Goal: Task Accomplishment & Management: Use online tool/utility

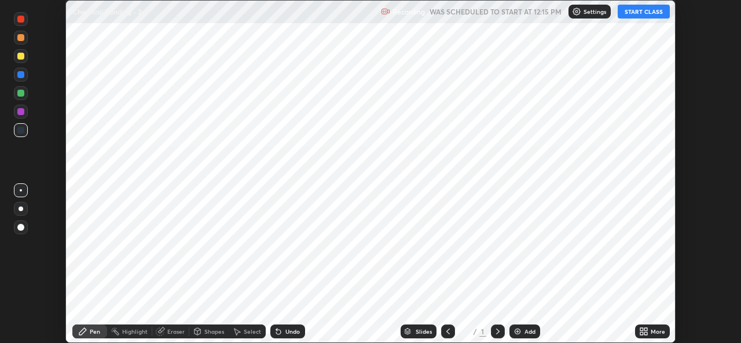
scroll to position [343, 741]
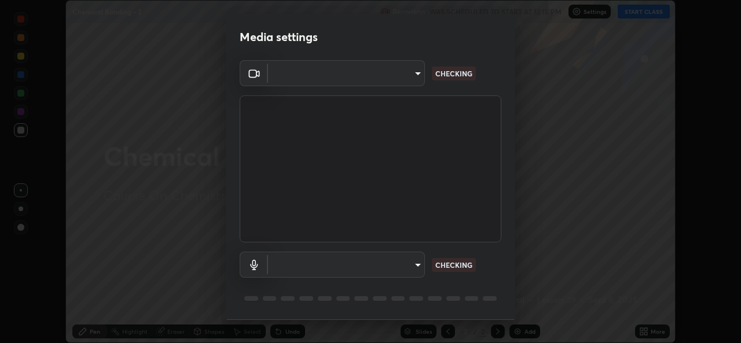
type input "b83fcbaa5aa05f3d9abd7ba45b5566f5f8b9b0dc3c34ab685f1834583bd00222"
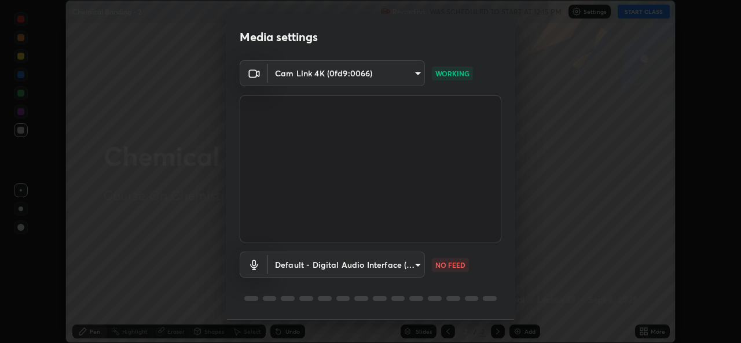
click at [376, 269] on body "Erase all Chemical Bonding - 2 Recording WAS SCHEDULED TO START AT 12:15 PM Set…" at bounding box center [370, 171] width 741 height 343
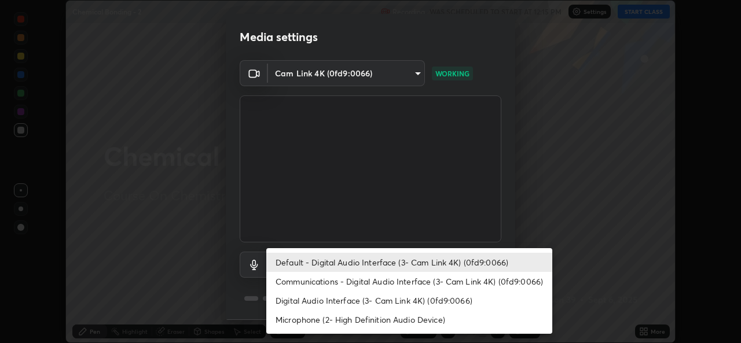
click at [350, 302] on li "Digital Audio Interface (3- Cam Link 4K) (0fd9:0066)" at bounding box center [409, 300] width 286 height 19
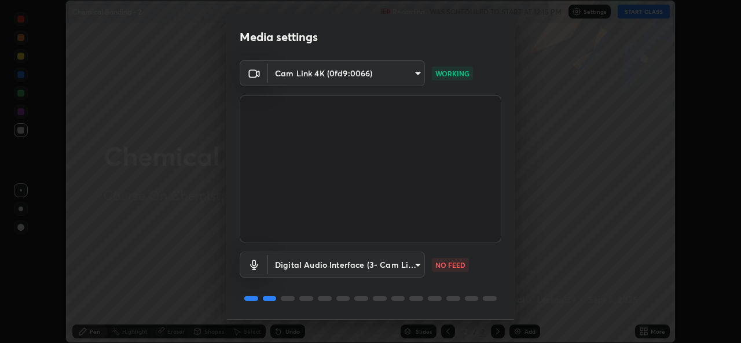
click at [334, 272] on body "Erase all Chemical Bonding - 2 Recording WAS SCHEDULED TO START AT 12:15 PM Set…" at bounding box center [370, 171] width 741 height 343
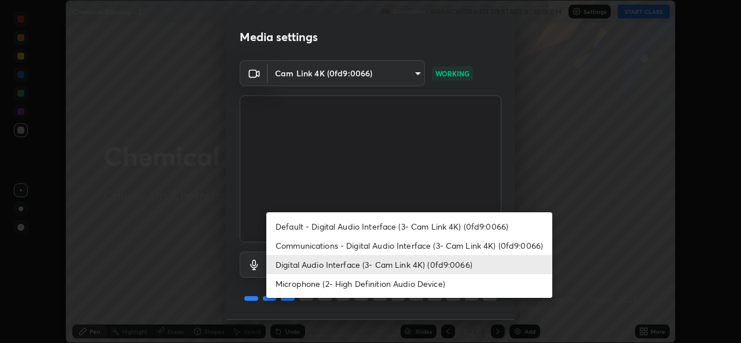
click at [349, 283] on li "Microphone (2- High Definition Audio Device)" at bounding box center [409, 283] width 286 height 19
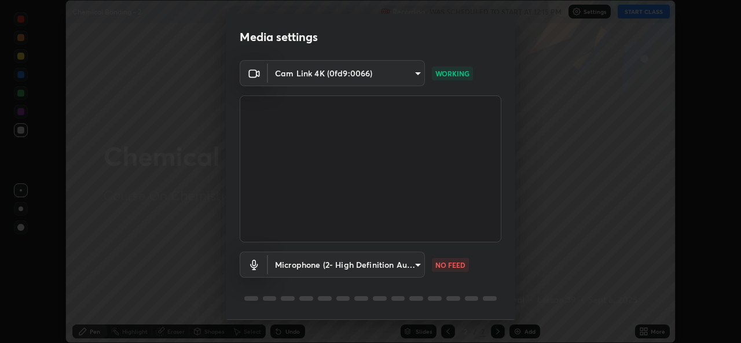
scroll to position [36, 0]
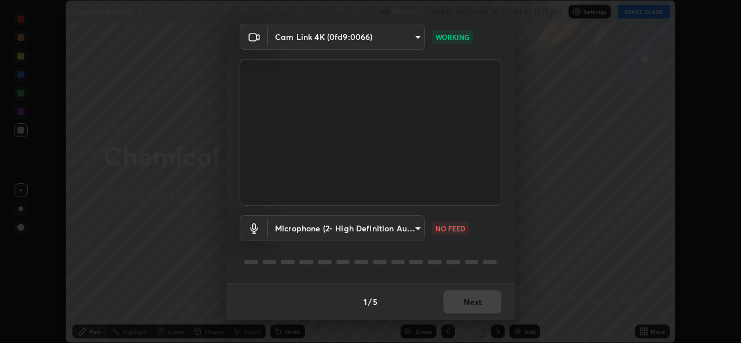
click at [422, 222] on body "Erase all Chemical Bonding - 2 Recording WAS SCHEDULED TO START AT 12:15 PM Set…" at bounding box center [370, 171] width 741 height 343
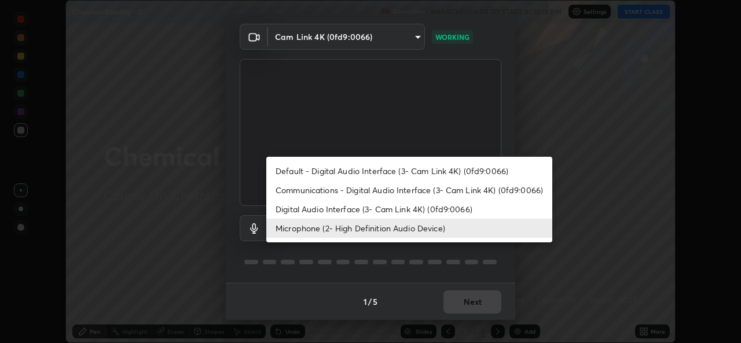
click at [533, 134] on div at bounding box center [370, 171] width 741 height 343
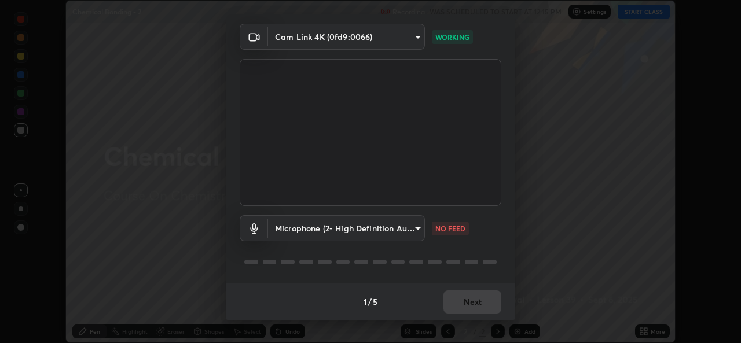
click at [398, 232] on body "Erase all Chemical Bonding - 2 Recording WAS SCHEDULED TO START AT 12:15 PM Set…" at bounding box center [370, 171] width 741 height 343
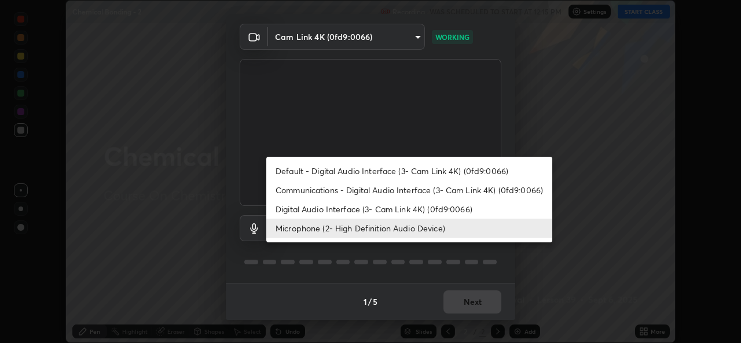
click at [489, 170] on li "Default - Digital Audio Interface (3- Cam Link 4K) (0fd9:0066)" at bounding box center [409, 171] width 286 height 19
type input "default"
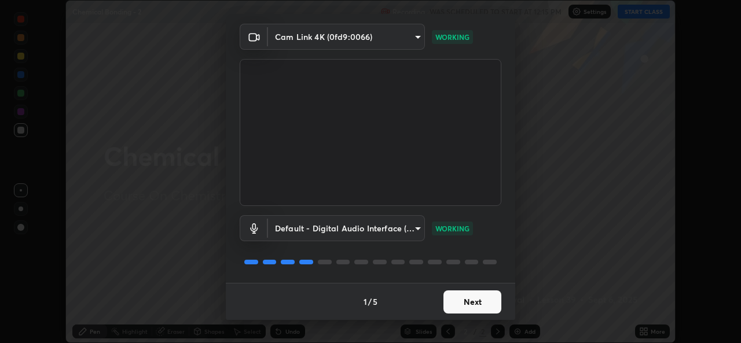
click at [457, 306] on button "Next" at bounding box center [473, 302] width 58 height 23
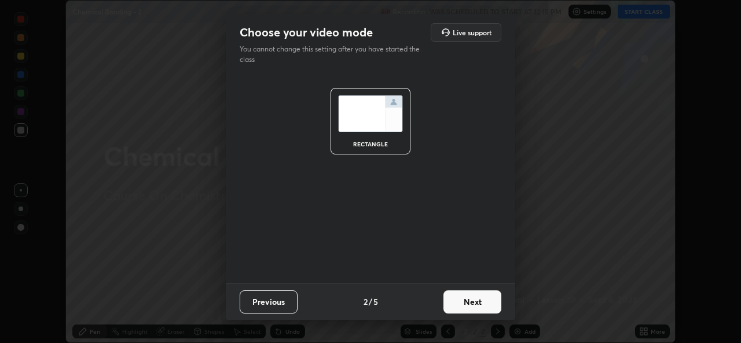
click at [454, 303] on button "Next" at bounding box center [473, 302] width 58 height 23
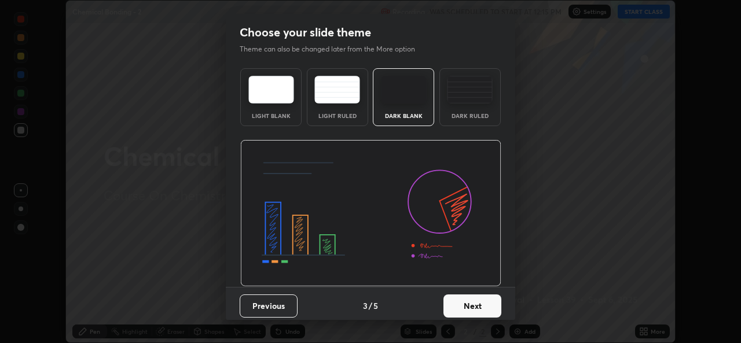
click at [454, 304] on button "Next" at bounding box center [473, 306] width 58 height 23
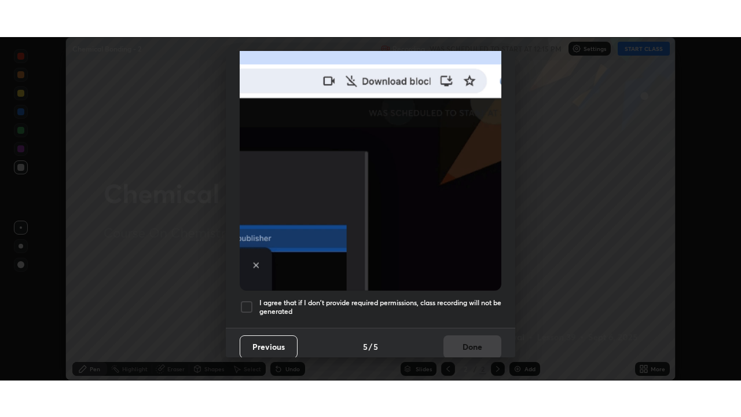
scroll to position [273, 0]
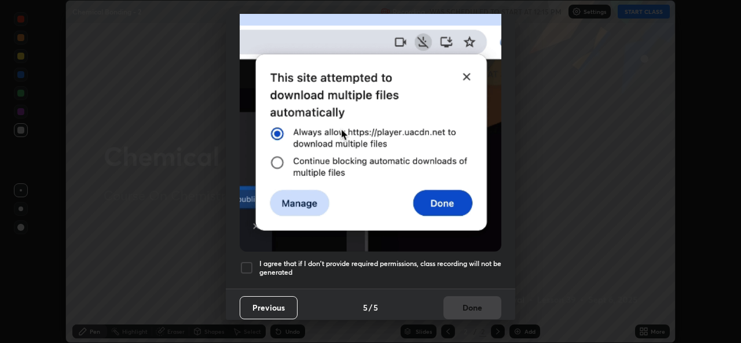
click at [248, 261] on div at bounding box center [247, 268] width 14 height 14
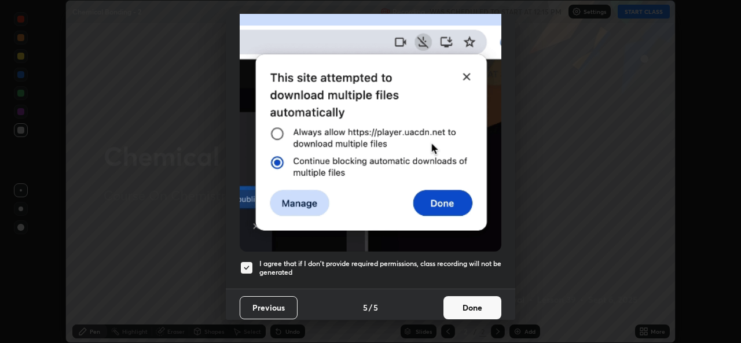
click at [457, 302] on button "Done" at bounding box center [473, 307] width 58 height 23
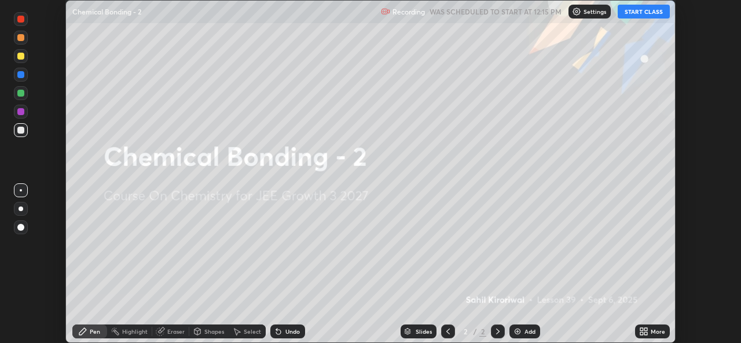
click at [647, 335] on icon at bounding box center [645, 333] width 3 height 3
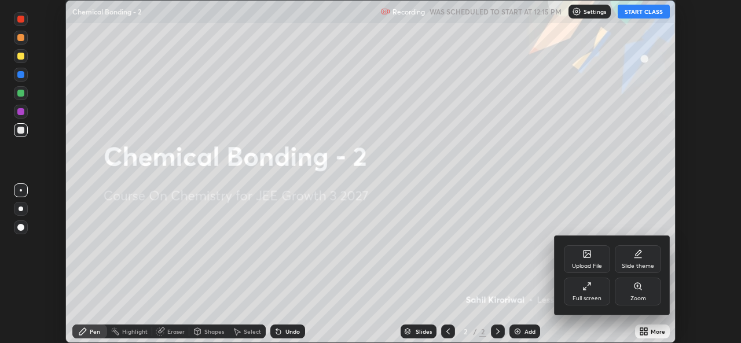
click at [588, 295] on div "Full screen" at bounding box center [587, 292] width 46 height 28
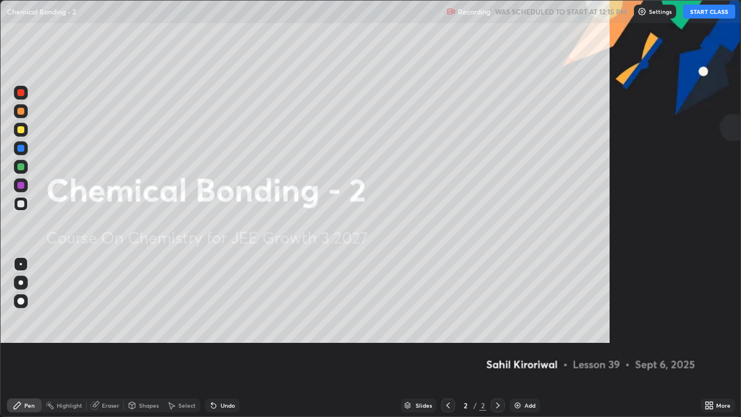
scroll to position [417, 741]
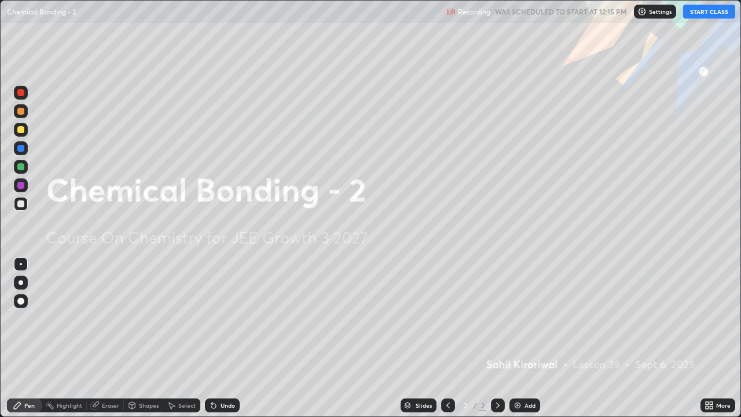
click at [713, 13] on button "START CLASS" at bounding box center [709, 12] width 52 height 14
click at [520, 343] on img at bounding box center [517, 405] width 9 height 9
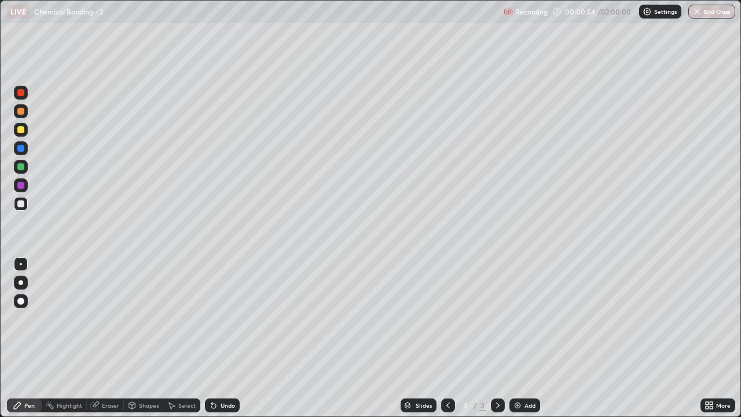
click at [22, 126] on div at bounding box center [20, 129] width 7 height 7
click at [226, 343] on div "Undo" at bounding box center [228, 405] width 14 height 6
click at [228, 343] on div "Undo" at bounding box center [228, 405] width 14 height 6
click at [226, 343] on div "Undo" at bounding box center [228, 405] width 14 height 6
click at [225, 343] on div "Undo" at bounding box center [228, 405] width 14 height 6
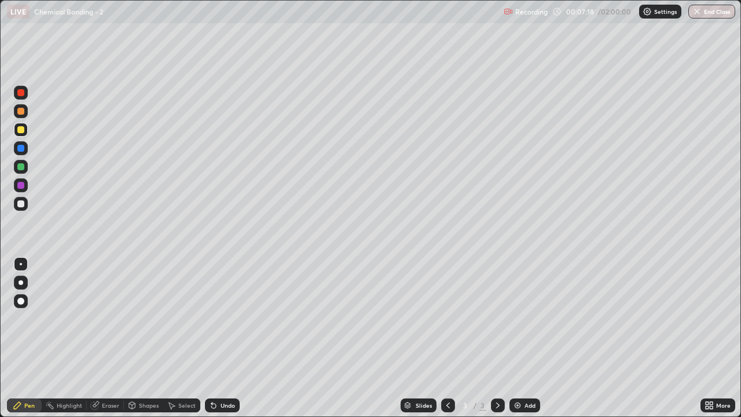
click at [521, 343] on img at bounding box center [517, 405] width 9 height 9
click at [224, 343] on div "Undo" at bounding box center [222, 405] width 35 height 14
click at [447, 343] on icon at bounding box center [448, 405] width 9 height 9
click at [24, 207] on div at bounding box center [21, 204] width 14 height 14
click at [105, 343] on div "Eraser" at bounding box center [110, 405] width 17 height 6
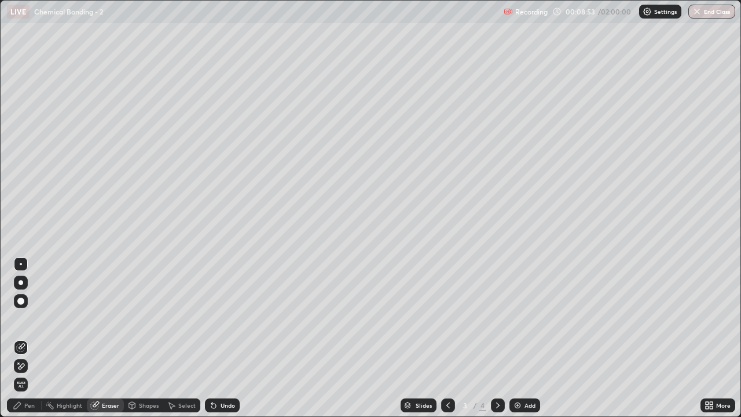
click at [111, 343] on div "Eraser" at bounding box center [110, 405] width 17 height 6
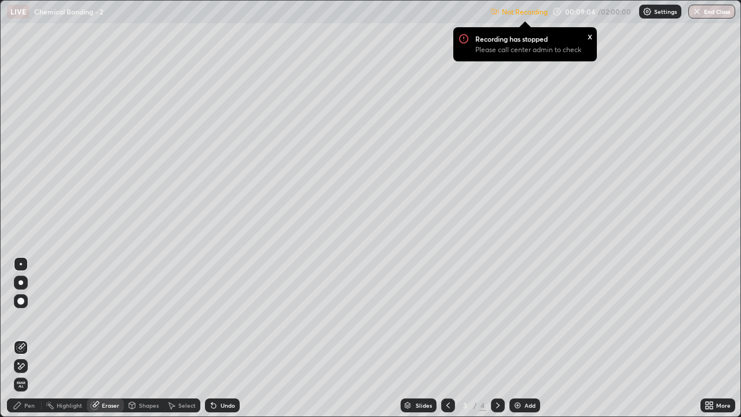
click at [18, 343] on icon at bounding box center [17, 405] width 9 height 9
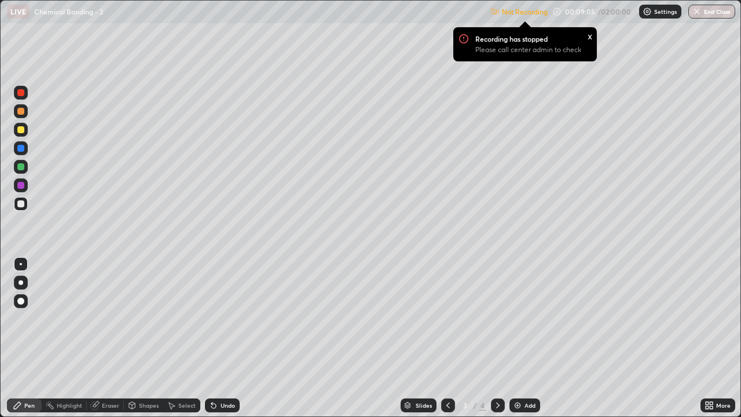
click at [20, 127] on div at bounding box center [20, 129] width 7 height 7
click at [584, 8] on div "Not Recording Recording has stopped Please call center admin to check x 00:09:0…" at bounding box center [612, 12] width 245 height 23
click at [621, 11] on div "Not Recording Recording has stopped Please call center admin to check x 00:09:1…" at bounding box center [612, 12] width 245 height 23
click at [653, 13] on div "Settings" at bounding box center [660, 12] width 42 height 14
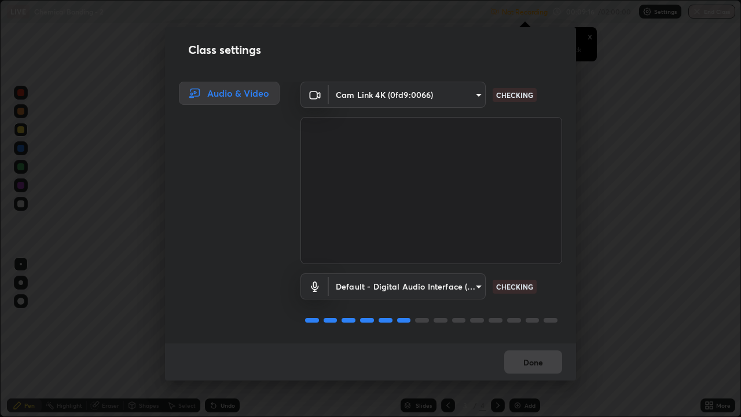
click at [741, 111] on div "Class settings Audio & Video Cam Link 4K (0fd9:0066) b83fcbaa5aa05f3d9abd7ba45b…" at bounding box center [370, 208] width 741 height 417
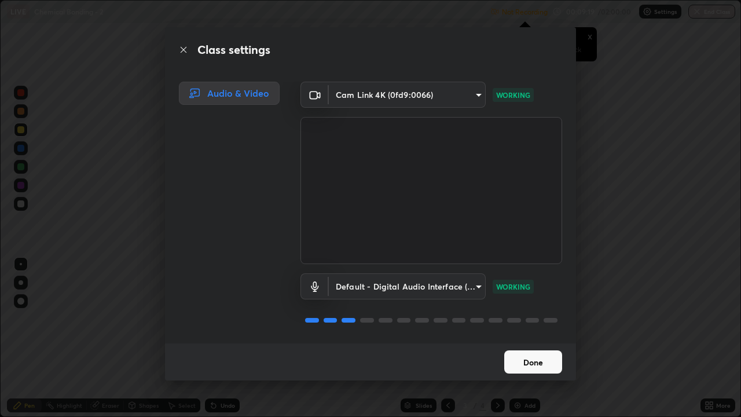
click at [543, 343] on button "Done" at bounding box center [533, 361] width 58 height 23
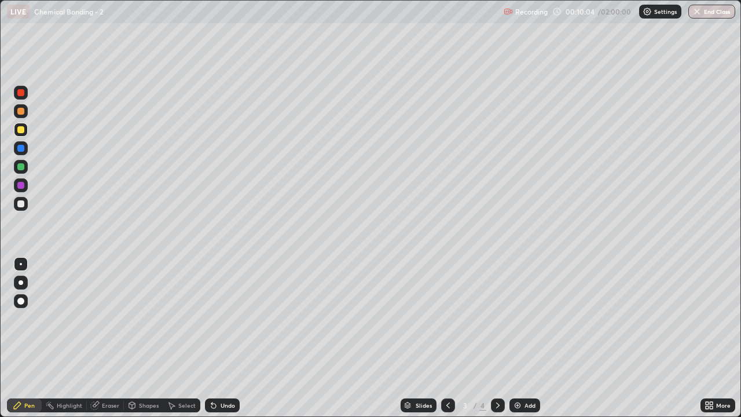
click at [496, 343] on icon at bounding box center [497, 405] width 9 height 9
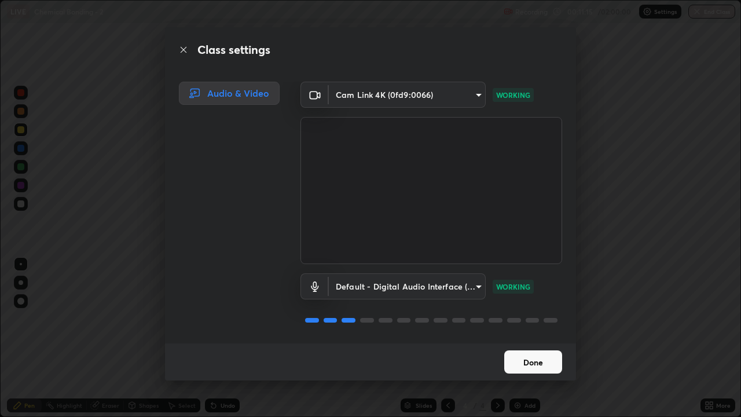
click at [530, 343] on button "Done" at bounding box center [533, 361] width 58 height 23
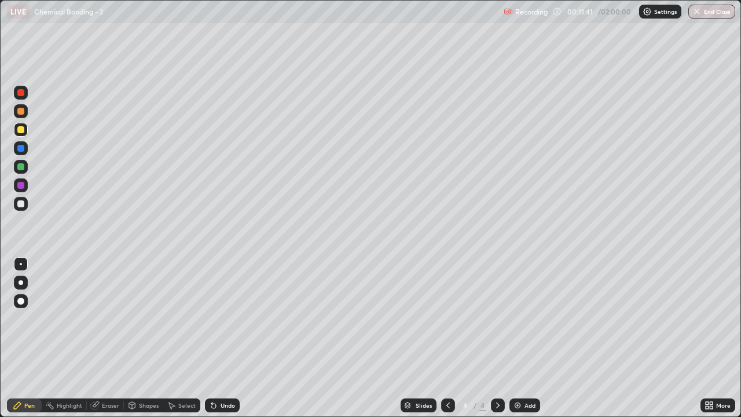
click at [228, 343] on div "Undo" at bounding box center [222, 405] width 35 height 14
click at [222, 343] on div "Undo" at bounding box center [228, 405] width 14 height 6
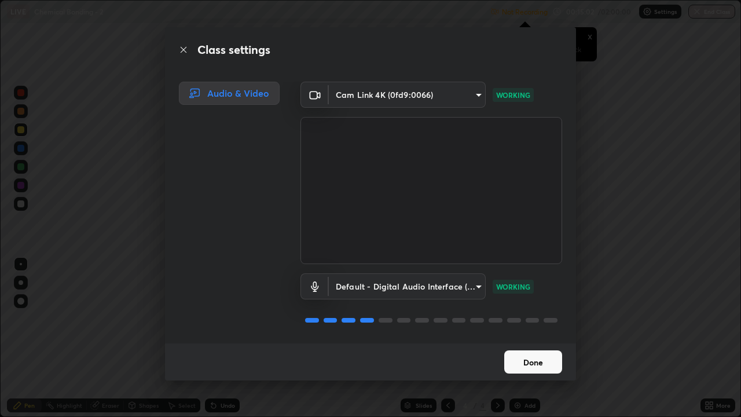
click at [545, 343] on button "Done" at bounding box center [533, 361] width 58 height 23
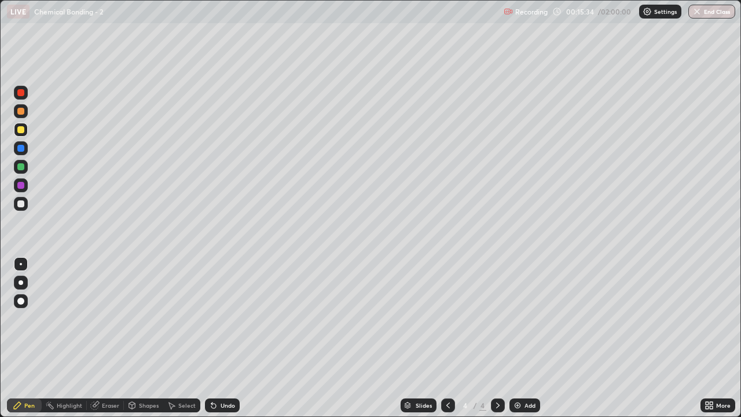
click at [218, 343] on div "Undo" at bounding box center [222, 405] width 35 height 14
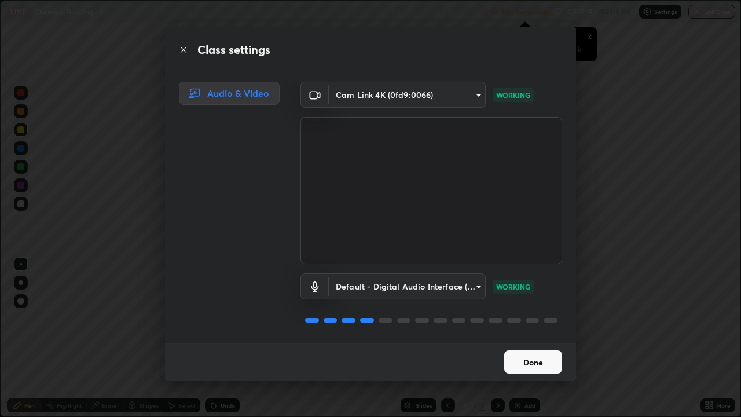
click at [472, 282] on body "Erase all LIVE Chemical Bonding - 2 Not Recording Recording has stopped Please …" at bounding box center [370, 208] width 741 height 417
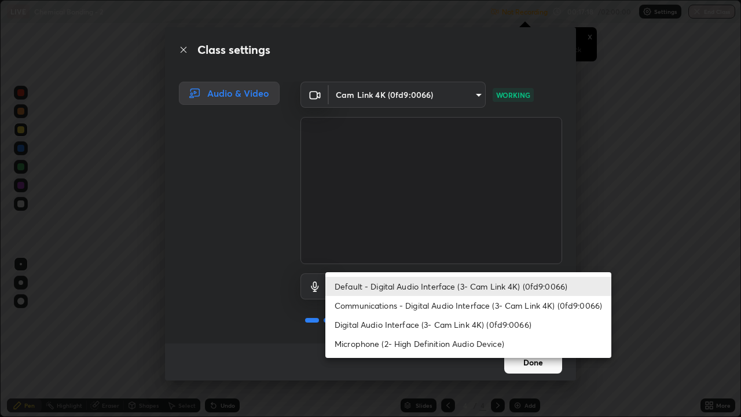
click at [385, 343] on li "Microphone (2- High Definition Audio Device)" at bounding box center [468, 343] width 286 height 19
type input "539d881b07cb98dc2f05a920cbd93df779e06b7cf5a3913fca54a35cce67d67e"
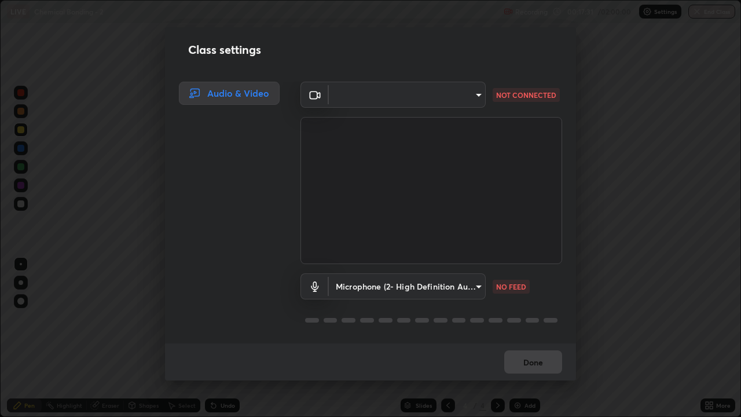
click at [474, 93] on body "Erase all LIVE Chemical Bonding - 2 Recording 00:17:31 / 02:00:00 Settings End …" at bounding box center [370, 208] width 741 height 417
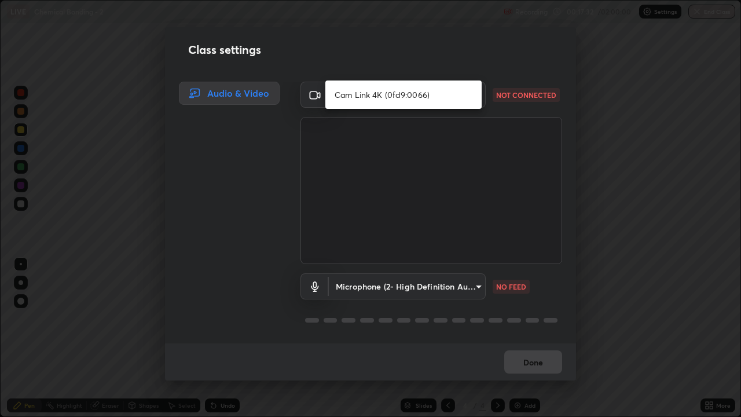
click at [402, 95] on li "Cam Link 4K (0fd9:0066)" at bounding box center [403, 94] width 156 height 19
type input "e923a24f81555bb0f52d9ee7eb15e51264f343212328369eeba741853fc6e19b"
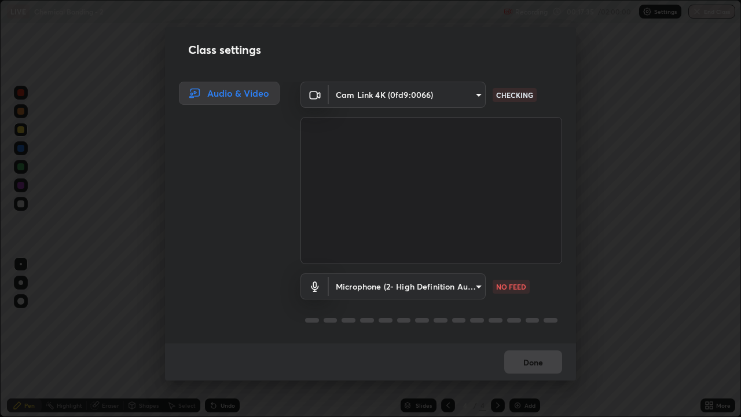
click at [471, 283] on body "Erase all LIVE Chemical Bonding - 2 Recording 00:17:35 / 02:00:00 Settings End …" at bounding box center [370, 208] width 741 height 417
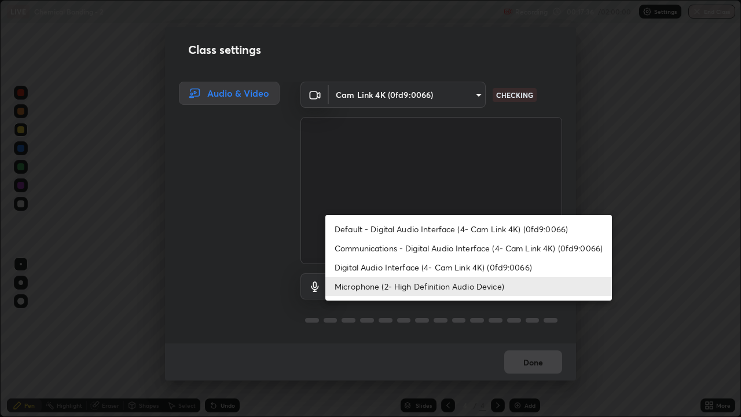
click at [416, 284] on li "Microphone (2- High Definition Audio Device)" at bounding box center [468, 286] width 287 height 19
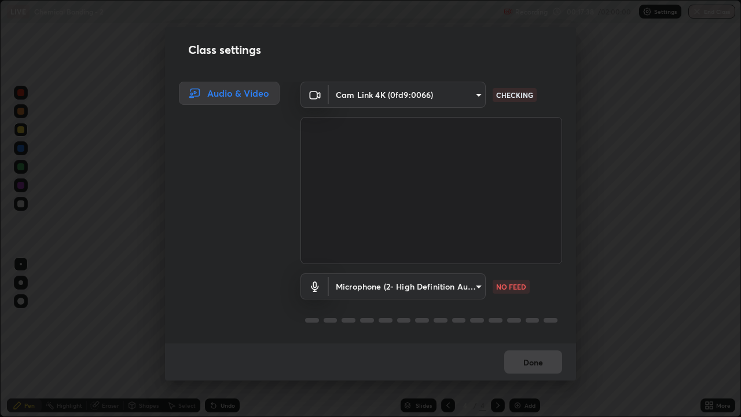
click at [476, 283] on body "Erase all LIVE Chemical Bonding - 2 Recording 00:17:38 / 02:00:00 Settings End …" at bounding box center [370, 208] width 741 height 417
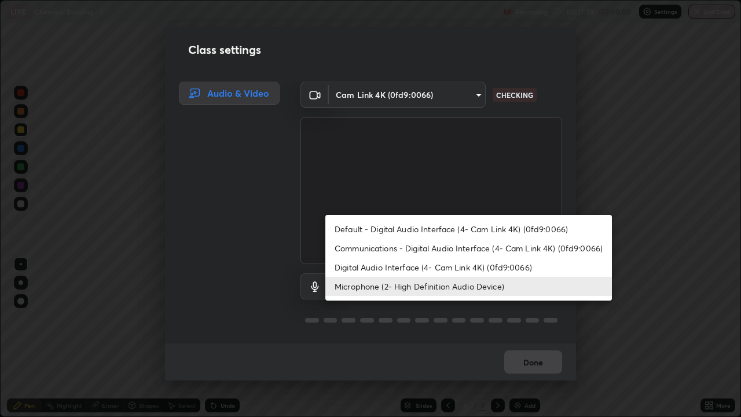
click at [410, 228] on li "Default - Digital Audio Interface (4- Cam Link 4K) (0fd9:0066)" at bounding box center [468, 228] width 287 height 19
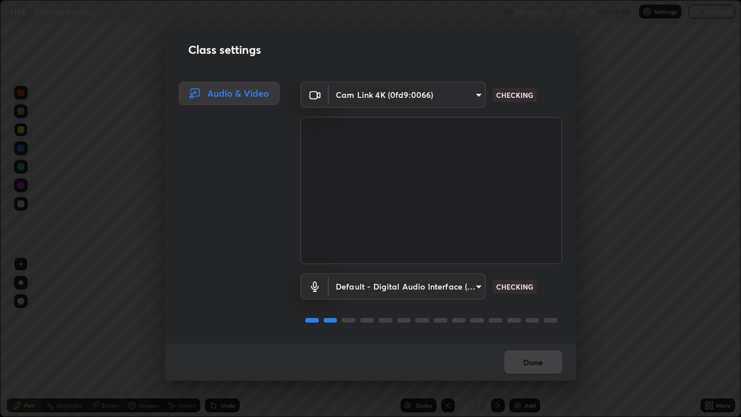
click at [471, 285] on body "Erase all LIVE Chemical Bonding - 2 Recording 00:17:39 / 02:00:00 Settings End …" at bounding box center [370, 208] width 741 height 417
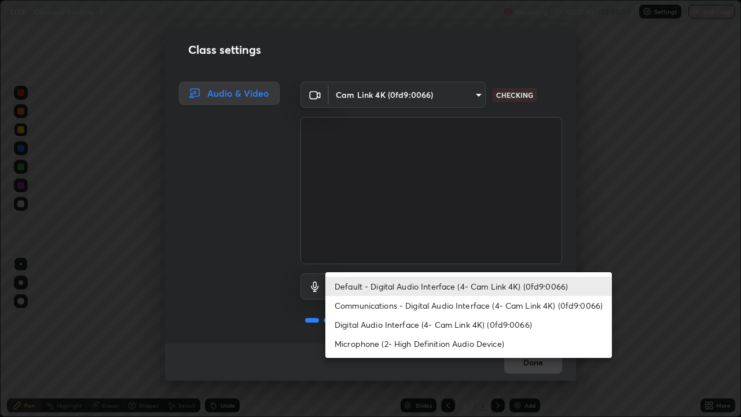
click at [380, 343] on li "Microphone (2- High Definition Audio Device)" at bounding box center [468, 343] width 287 height 19
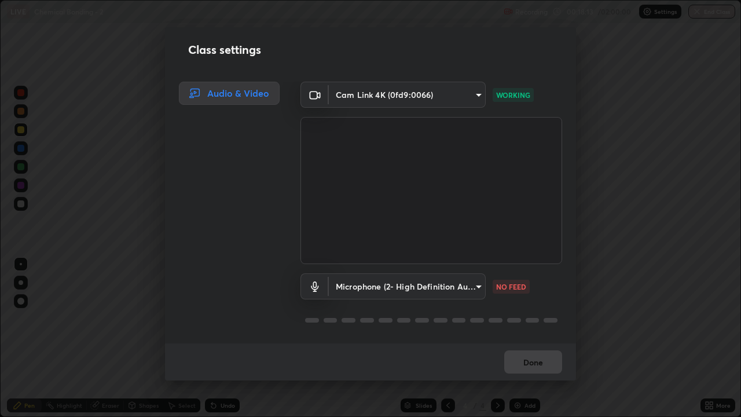
click at [474, 283] on body "Erase all LIVE Chemical Bonding - 2 Recording 00:18:13 / 02:00:00 Settings End …" at bounding box center [370, 208] width 741 height 417
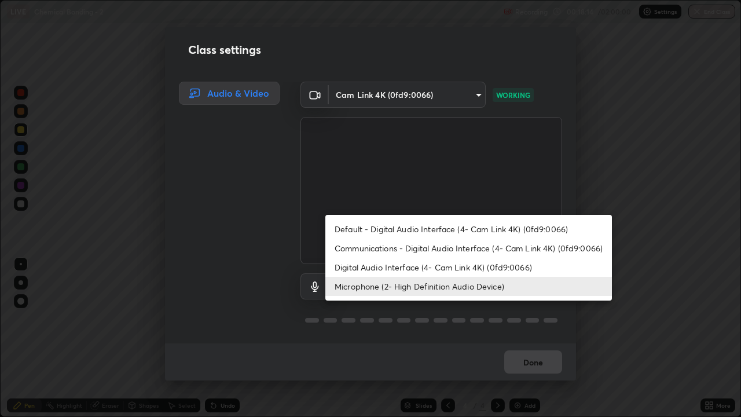
click at [423, 285] on li "Microphone (2- High Definition Audio Device)" at bounding box center [468, 286] width 287 height 19
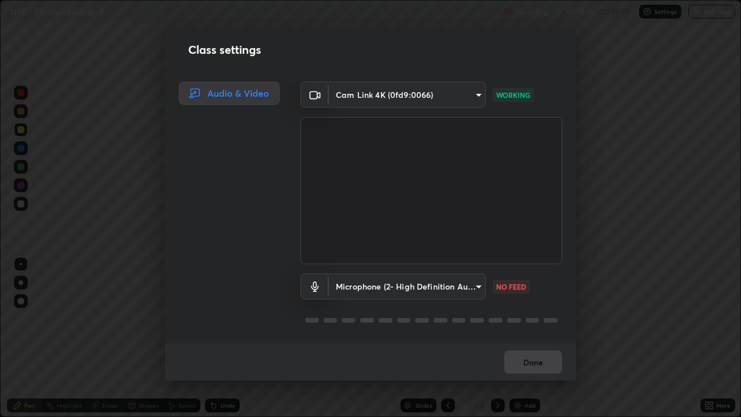
click at [475, 284] on body "Erase all LIVE Chemical Bonding - 2 Recording 00:18:15 / 02:00:00 Settings End …" at bounding box center [370, 208] width 741 height 417
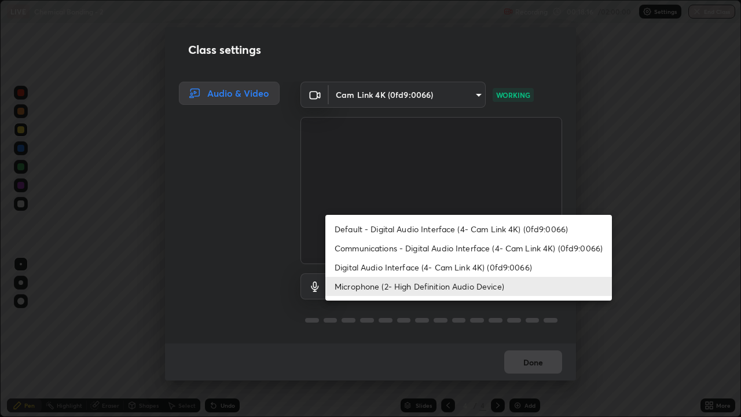
click at [437, 246] on li "Communications - Digital Audio Interface (4- Cam Link 4K) (0fd9:0066)" at bounding box center [468, 248] width 287 height 19
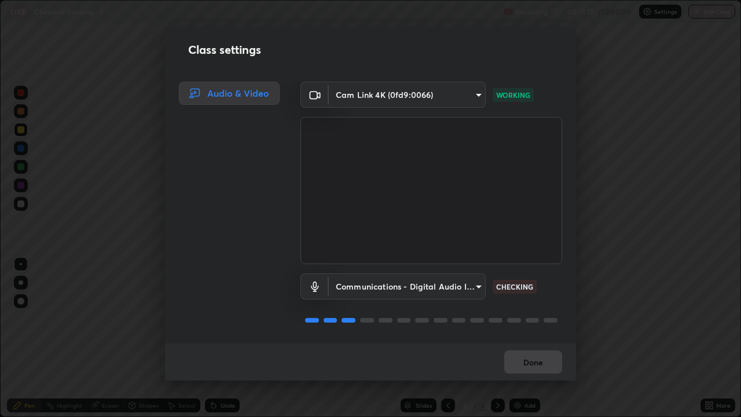
click at [473, 281] on body "Erase all LIVE Chemical Bonding - 2 Recording 00:18:17 / 02:00:00 Settings End …" at bounding box center [370, 208] width 741 height 417
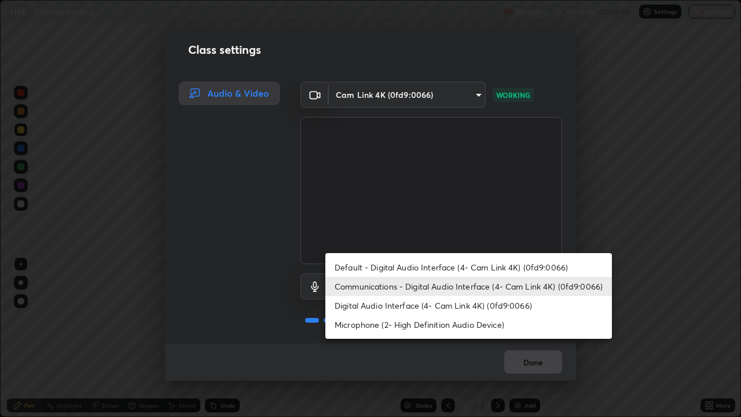
click at [392, 324] on li "Microphone (2- High Definition Audio Device)" at bounding box center [468, 324] width 287 height 19
type input "539d881b07cb98dc2f05a920cbd93df779e06b7cf5a3913fca54a35cce67d67e"
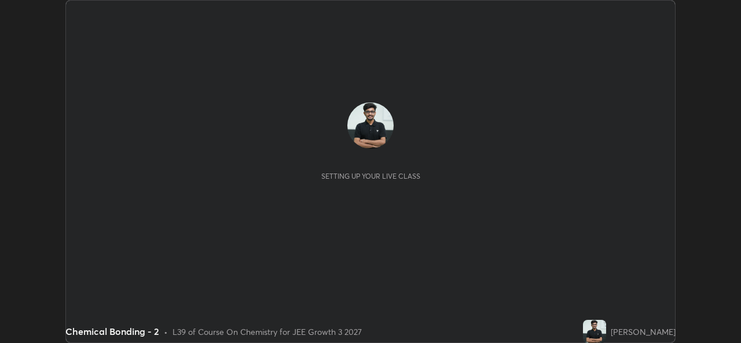
scroll to position [343, 741]
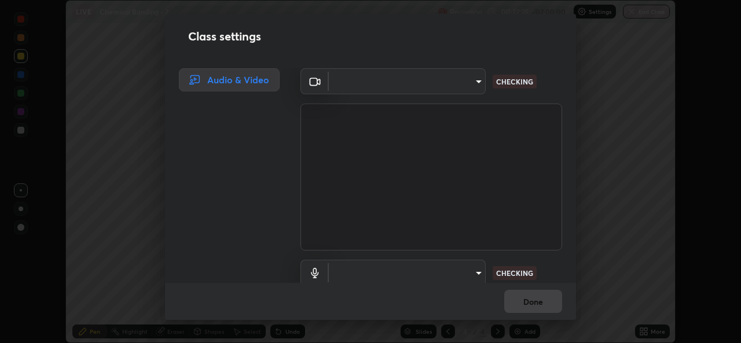
type input "e923a24f81555bb0f52d9ee7eb15e51264f343212328369eeba741853fc6e19b"
click at [418, 265] on body "Erase all LIVE Chemical Bonding - 2 Recording 00:22:28 / 02:00:00 Settings End …" at bounding box center [370, 171] width 741 height 343
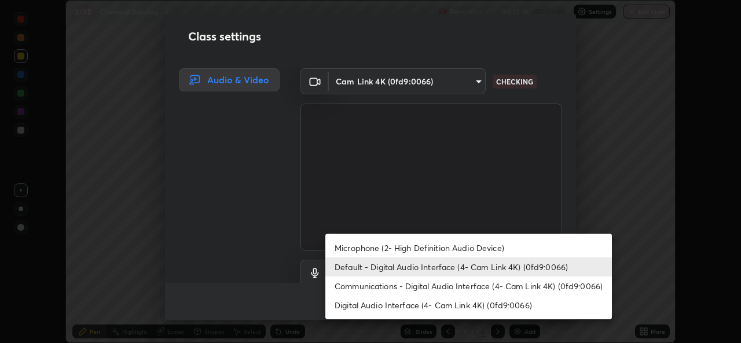
scroll to position [6, 0]
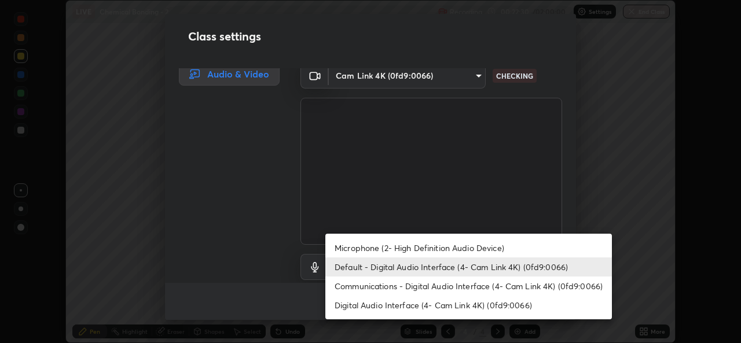
click at [378, 247] on li "Microphone (2- High Definition Audio Device)" at bounding box center [468, 248] width 287 height 19
type input "539d881b07cb98dc2f05a920cbd93df779e06b7cf5a3913fca54a35cce67d67e"
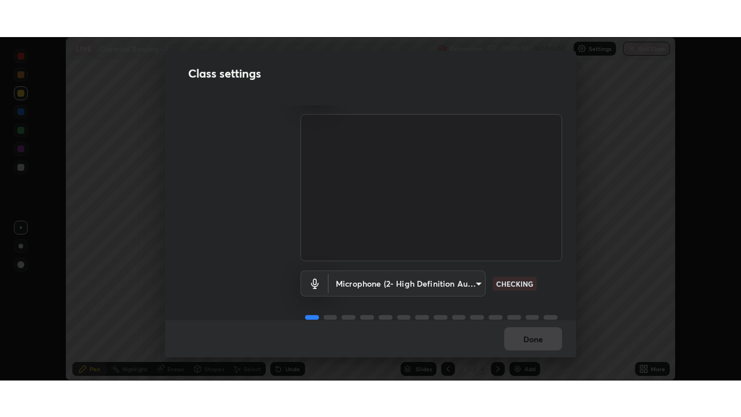
scroll to position [45, 0]
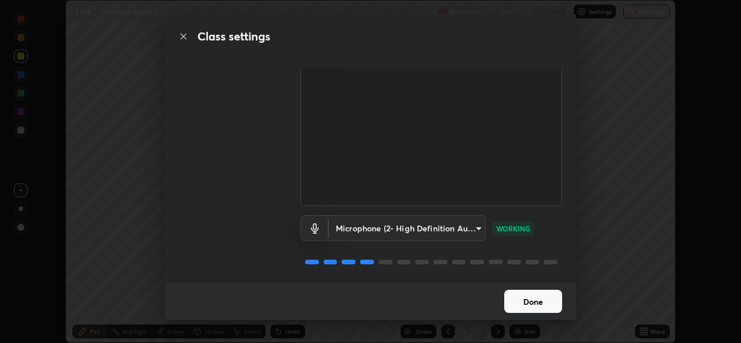
click at [541, 298] on button "Done" at bounding box center [533, 301] width 58 height 23
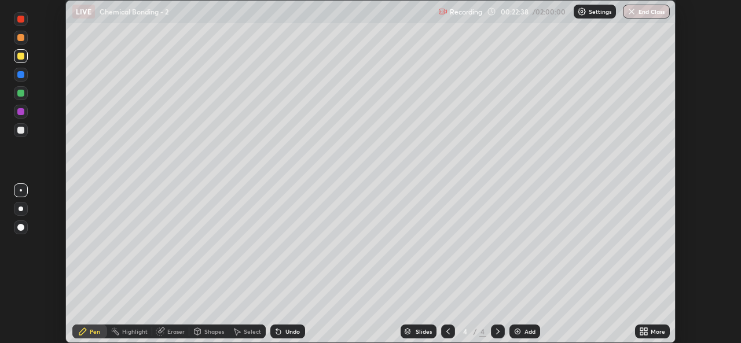
click at [646, 329] on icon at bounding box center [645, 329] width 3 height 3
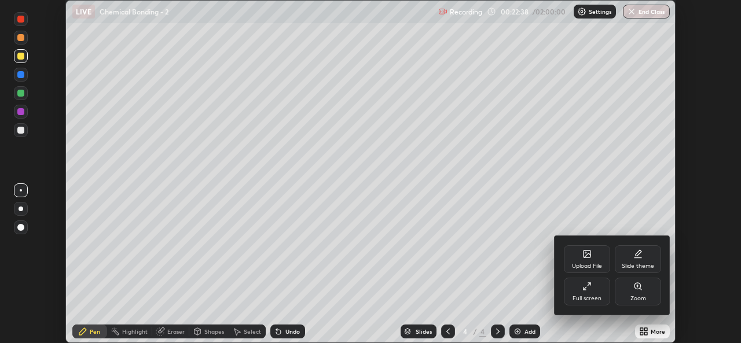
click at [594, 294] on div "Full screen" at bounding box center [587, 292] width 46 height 28
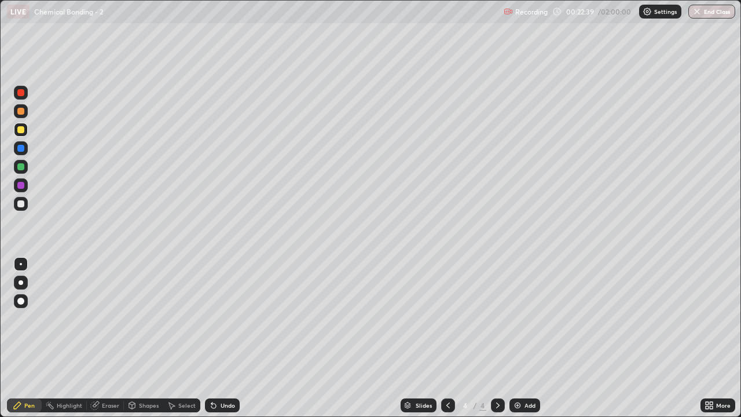
scroll to position [417, 741]
click at [113, 343] on div "Eraser" at bounding box center [110, 405] width 17 height 6
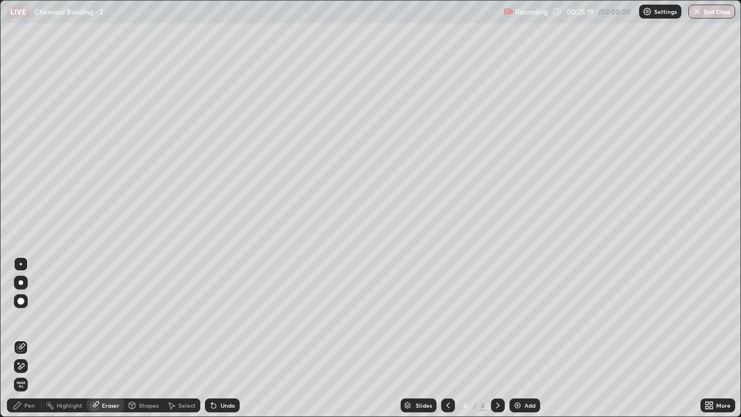
click at [25, 343] on div "Pen" at bounding box center [29, 405] width 10 height 6
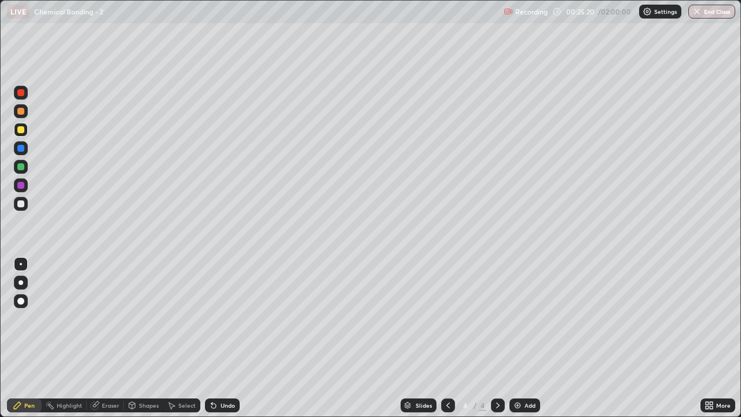
click at [21, 204] on div at bounding box center [20, 203] width 7 height 7
click at [216, 343] on div "Undo" at bounding box center [222, 405] width 35 height 14
click at [527, 343] on div "Add" at bounding box center [530, 405] width 11 height 6
click at [230, 343] on div "Undo" at bounding box center [228, 405] width 14 height 6
click at [227, 343] on div "Undo" at bounding box center [228, 405] width 14 height 6
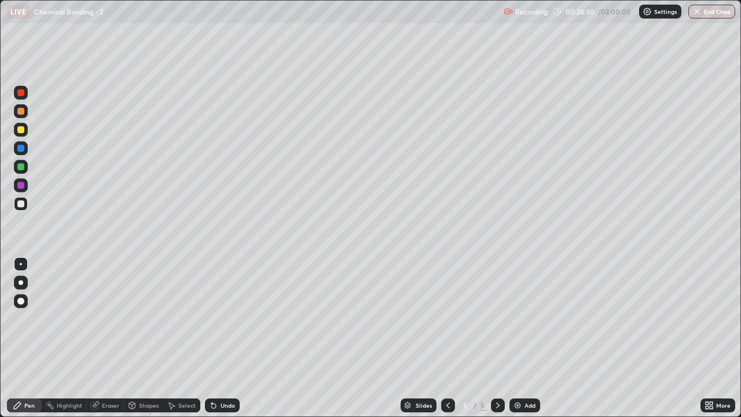
click at [210, 343] on div "Undo" at bounding box center [222, 405] width 35 height 14
click at [228, 343] on div "Undo" at bounding box center [228, 405] width 14 height 6
click at [447, 343] on icon at bounding box center [448, 405] width 9 height 9
click at [449, 343] on icon at bounding box center [448, 405] width 9 height 9
click at [496, 343] on icon at bounding box center [497, 405] width 9 height 9
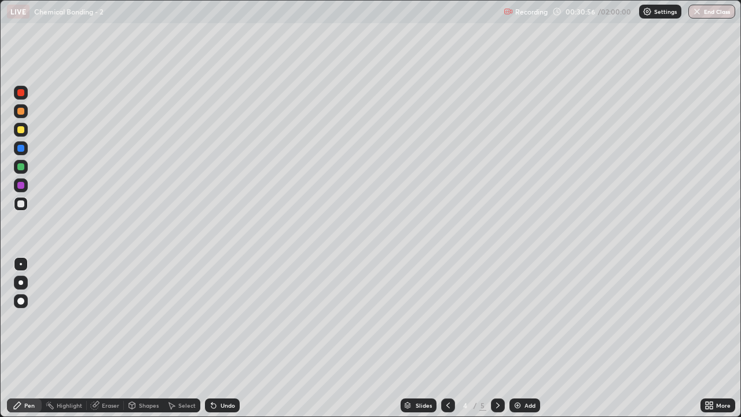
click at [495, 343] on div at bounding box center [498, 405] width 14 height 14
click at [219, 343] on div "Undo" at bounding box center [222, 405] width 35 height 14
click at [221, 343] on div "Undo" at bounding box center [228, 405] width 14 height 6
click at [224, 343] on div "Undo" at bounding box center [228, 405] width 14 height 6
click at [105, 343] on div "Eraser" at bounding box center [110, 405] width 17 height 6
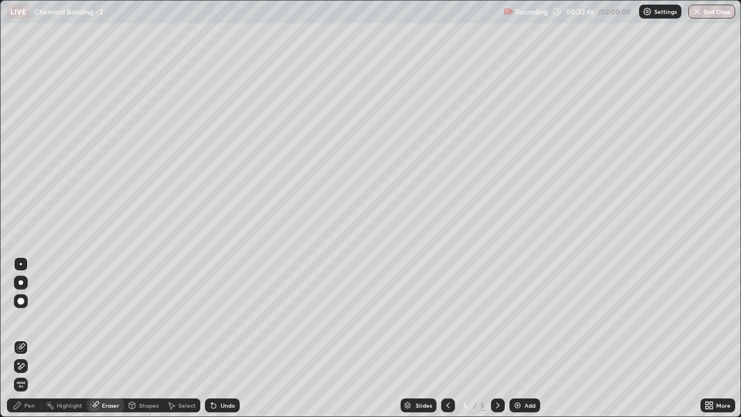
click at [25, 343] on div "Pen" at bounding box center [29, 405] width 10 height 6
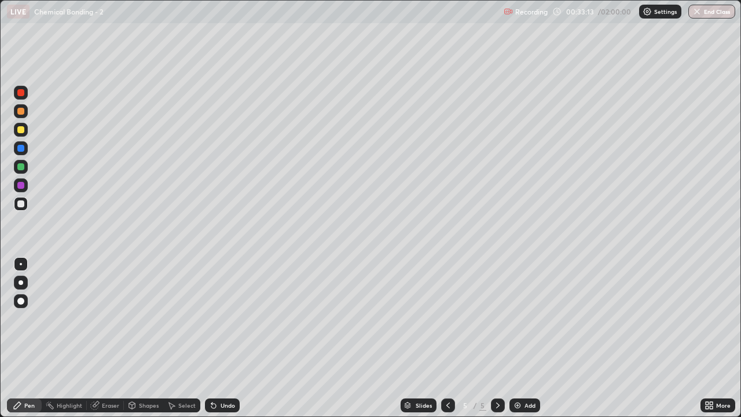
click at [447, 343] on icon at bounding box center [448, 405] width 9 height 9
click at [497, 343] on icon at bounding box center [497, 405] width 9 height 9
click at [528, 343] on div "Add" at bounding box center [530, 405] width 11 height 6
click at [221, 343] on div "Undo" at bounding box center [228, 405] width 14 height 6
click at [227, 343] on div "Undo" at bounding box center [228, 405] width 14 height 6
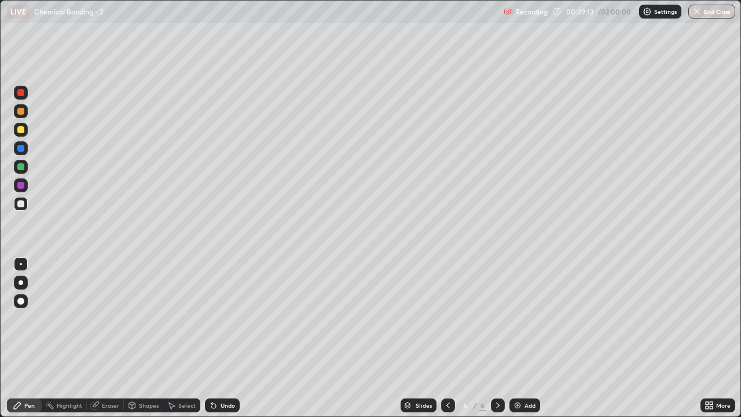
click at [520, 343] on img at bounding box center [517, 405] width 9 height 9
click at [20, 106] on div at bounding box center [21, 111] width 14 height 14
click at [222, 343] on div "Undo" at bounding box center [222, 405] width 35 height 14
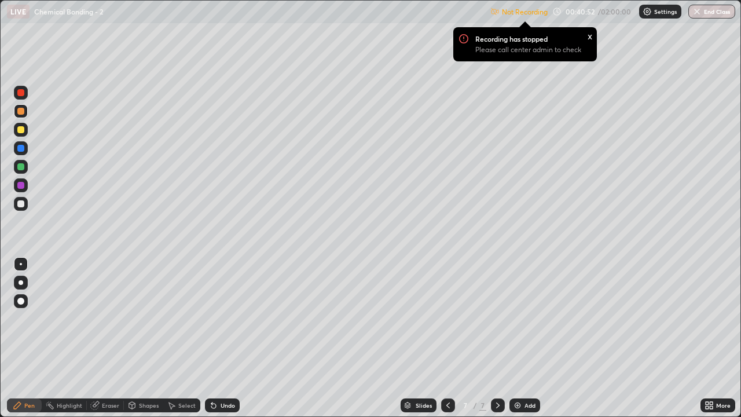
click at [602, 8] on div "Not Recording Recording has stopped Please call center admin to check x 00:40:5…" at bounding box center [612, 12] width 245 height 23
click at [647, 7] on img at bounding box center [647, 11] width 9 height 9
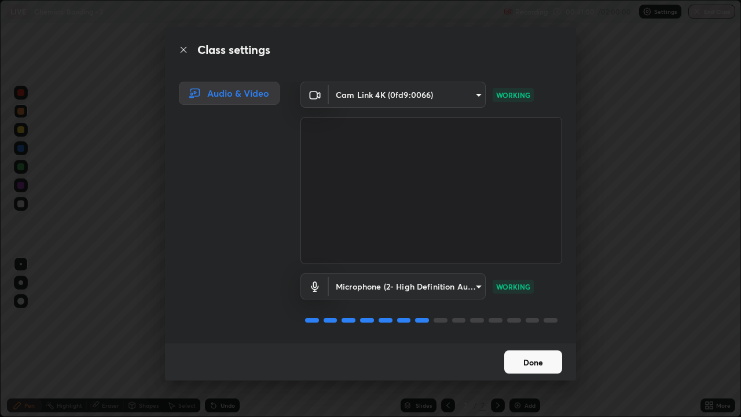
click at [531, 343] on button "Done" at bounding box center [533, 361] width 58 height 23
click at [523, 343] on button "Done" at bounding box center [533, 361] width 58 height 23
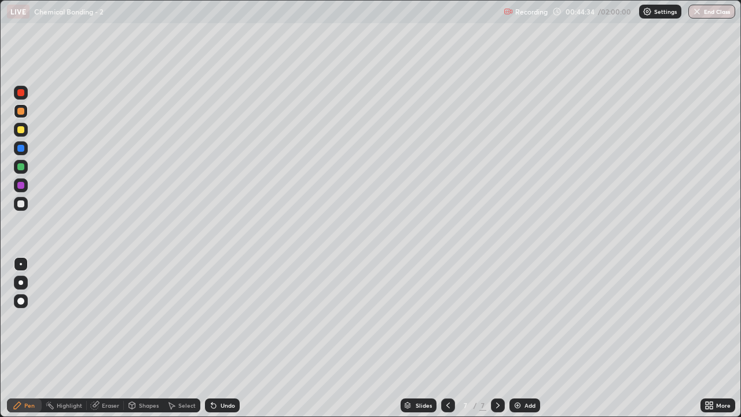
click at [111, 343] on div "Eraser" at bounding box center [110, 405] width 17 height 6
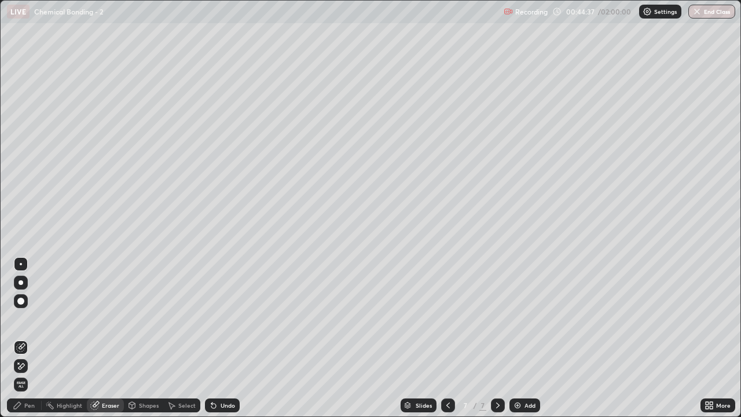
click at [32, 343] on div "Pen" at bounding box center [29, 405] width 10 height 6
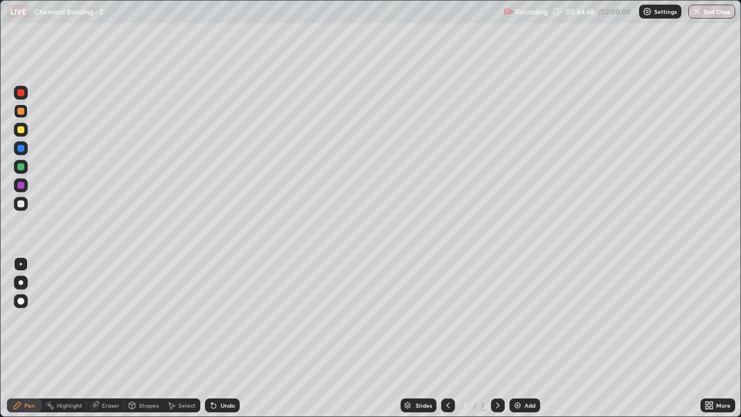
click at [531, 343] on div "Add" at bounding box center [525, 405] width 31 height 14
click at [20, 130] on div at bounding box center [20, 129] width 7 height 7
click at [232, 343] on div "Undo" at bounding box center [228, 405] width 14 height 6
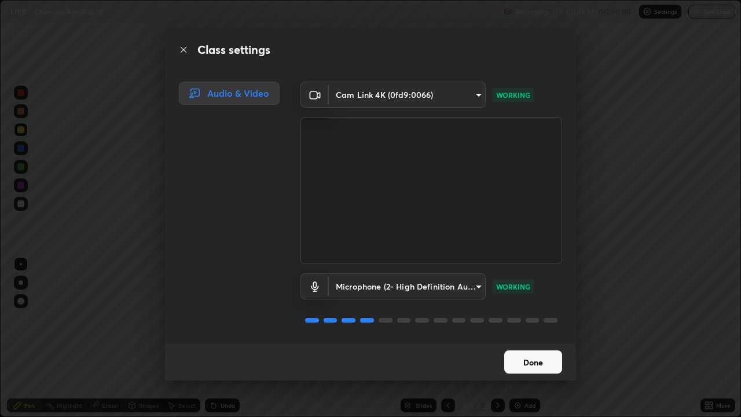
click at [522, 343] on button "Done" at bounding box center [533, 361] width 58 height 23
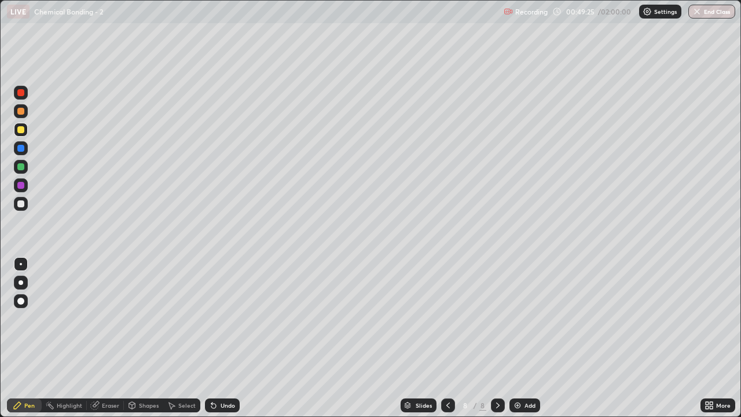
click at [219, 343] on div "Undo" at bounding box center [222, 405] width 35 height 14
click at [225, 343] on div "Undo" at bounding box center [228, 405] width 14 height 6
click at [519, 343] on img at bounding box center [517, 405] width 9 height 9
click at [232, 343] on div "Undo" at bounding box center [222, 405] width 35 height 14
click at [20, 185] on div at bounding box center [20, 185] width 7 height 7
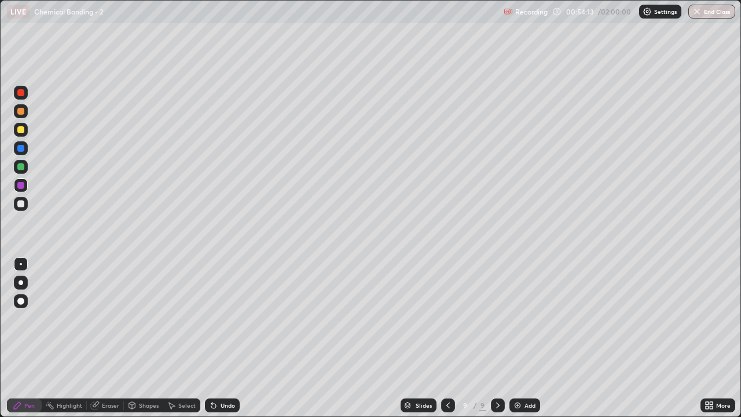
click at [21, 129] on div at bounding box center [20, 129] width 7 height 7
click at [237, 343] on div "Undo" at bounding box center [222, 405] width 35 height 14
click at [229, 343] on div "Undo" at bounding box center [222, 405] width 35 height 14
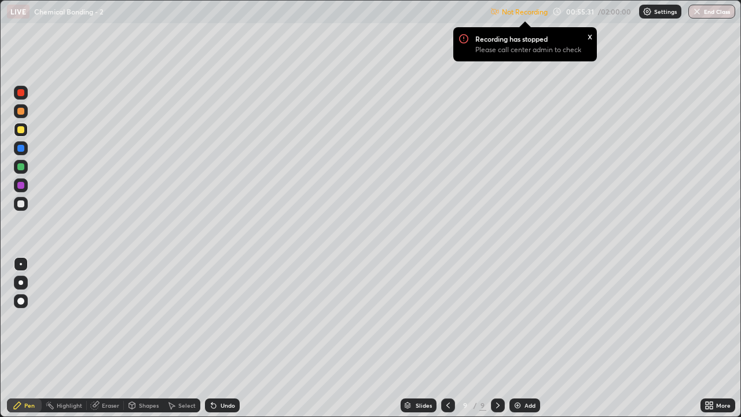
click at [595, 9] on div "Not Recording Recording has stopped Please call center admin to check x 00:55:3…" at bounding box center [612, 12] width 245 height 23
click at [587, 9] on div "Not Recording Recording has stopped Please call center admin to check x 00:55:3…" at bounding box center [612, 12] width 245 height 23
click at [600, 14] on div "Not Recording Recording has stopped Please call center admin to check x 00:55:3…" at bounding box center [612, 12] width 245 height 23
click at [596, 16] on div "Not Recording Recording has stopped Please call center admin to check x 00:55:3…" at bounding box center [612, 12] width 245 height 23
click at [534, 18] on div "Recording has stopped Please call center admin to check x" at bounding box center [525, 44] width 162 height 53
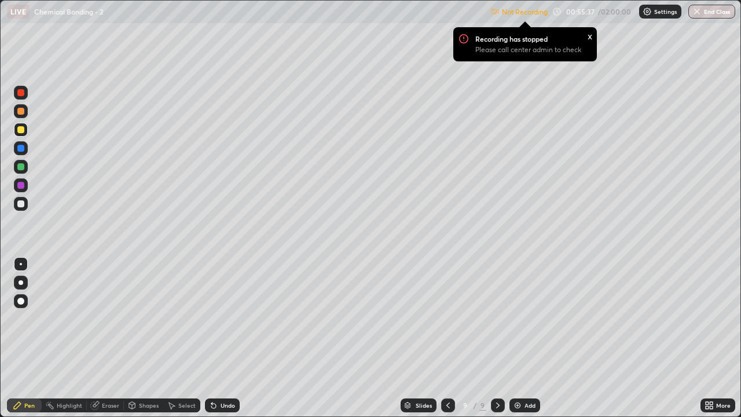
click at [651, 12] on img at bounding box center [647, 11] width 9 height 9
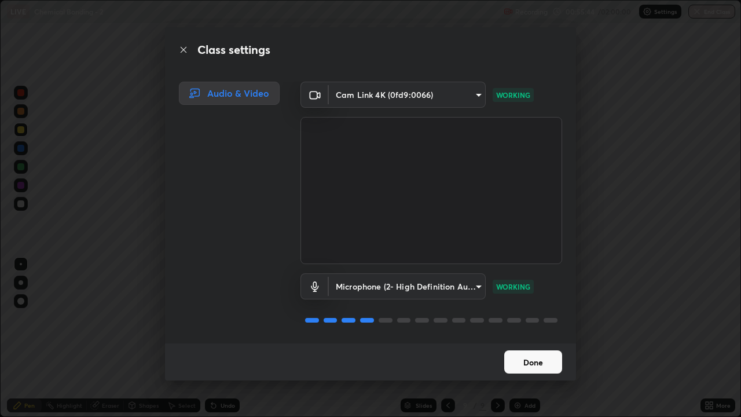
click at [536, 343] on button "Done" at bounding box center [533, 361] width 58 height 23
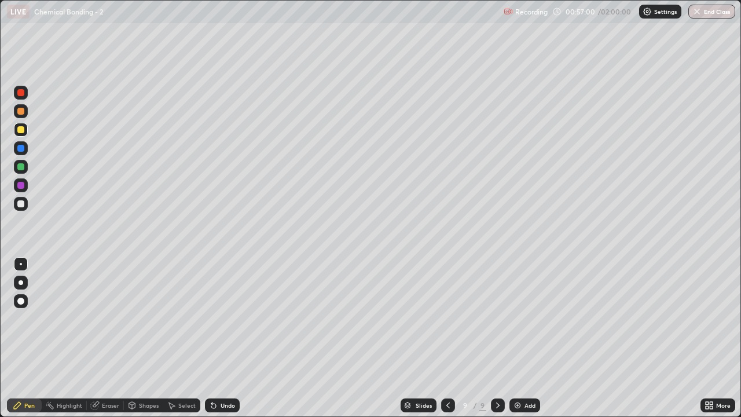
click at [19, 185] on div at bounding box center [20, 185] width 7 height 7
click at [17, 128] on div at bounding box center [20, 129] width 7 height 7
click at [214, 343] on icon at bounding box center [213, 405] width 9 height 9
click at [212, 343] on icon at bounding box center [213, 406] width 5 height 5
click at [214, 343] on icon at bounding box center [213, 406] width 5 height 5
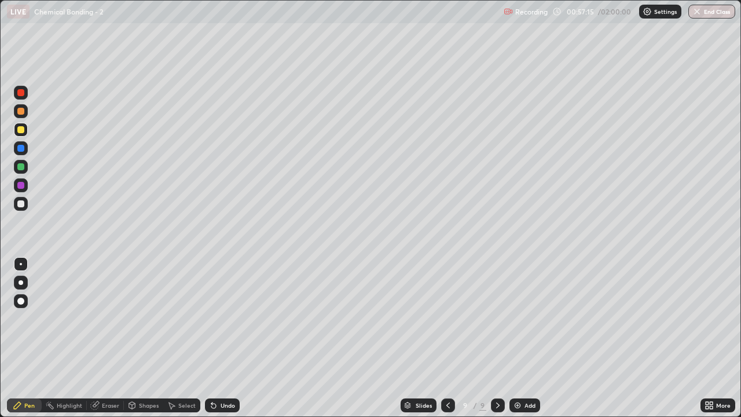
click at [212, 343] on icon at bounding box center [213, 406] width 5 height 5
click at [217, 343] on div "Undo" at bounding box center [222, 405] width 35 height 14
click at [533, 343] on div "Add" at bounding box center [530, 405] width 11 height 6
click at [228, 343] on div "Undo" at bounding box center [222, 405] width 35 height 14
click at [447, 343] on icon at bounding box center [447, 405] width 9 height 9
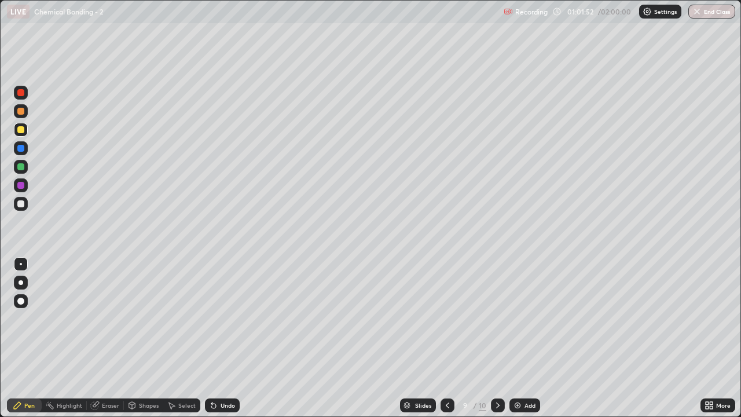
click at [497, 343] on icon at bounding box center [497, 405] width 9 height 9
click at [525, 343] on div "Add" at bounding box center [530, 405] width 11 height 6
click at [447, 343] on icon at bounding box center [448, 405] width 9 height 9
click at [491, 343] on div at bounding box center [498, 405] width 14 height 14
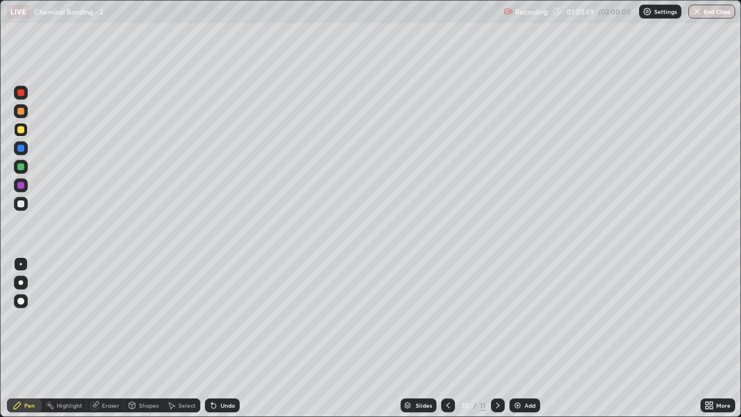
click at [525, 343] on div "Add" at bounding box center [530, 405] width 11 height 6
click at [447, 343] on icon at bounding box center [448, 405] width 9 height 9
click at [495, 343] on div at bounding box center [498, 405] width 14 height 23
click at [112, 343] on div "Eraser" at bounding box center [110, 405] width 17 height 6
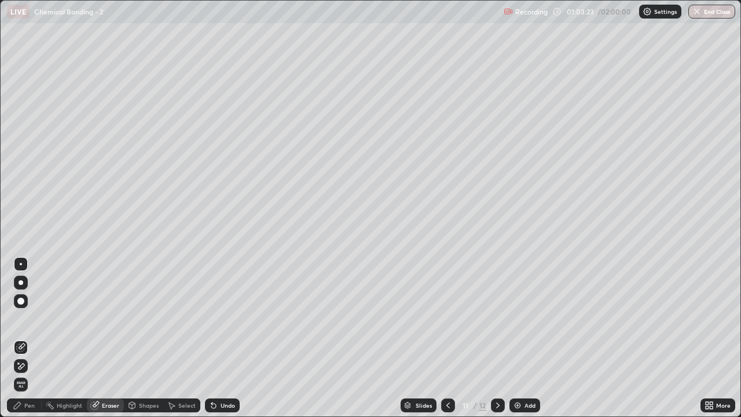
click at [26, 343] on div "Pen" at bounding box center [24, 405] width 35 height 14
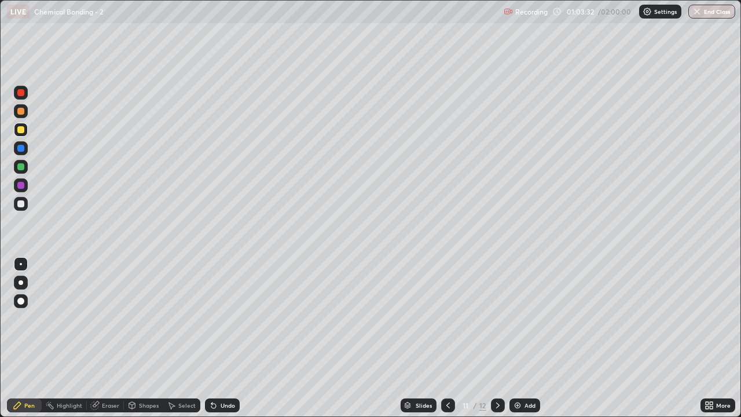
click at [227, 343] on div "Undo" at bounding box center [228, 405] width 14 height 6
click at [222, 343] on div "Undo" at bounding box center [228, 405] width 14 height 6
click at [232, 343] on div "Undo" at bounding box center [228, 405] width 14 height 6
click at [230, 343] on div "Undo" at bounding box center [228, 405] width 14 height 6
click at [227, 343] on div "Undo" at bounding box center [228, 405] width 14 height 6
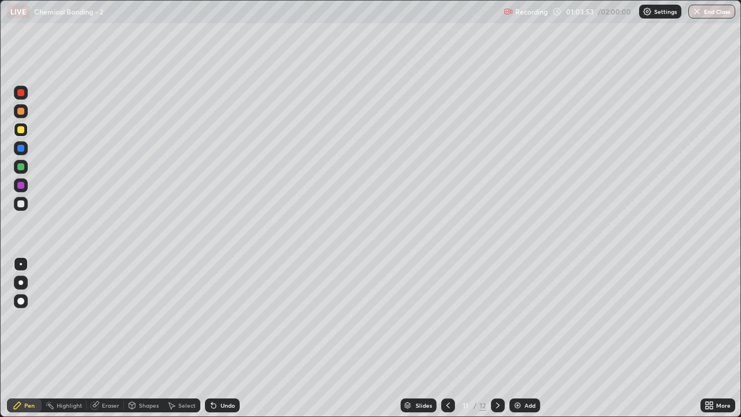
click at [226, 343] on div "Undo" at bounding box center [228, 405] width 14 height 6
click at [228, 343] on div "Undo" at bounding box center [222, 405] width 35 height 14
click at [224, 343] on div "Undo" at bounding box center [222, 405] width 35 height 14
click at [446, 343] on icon at bounding box center [448, 405] width 9 height 9
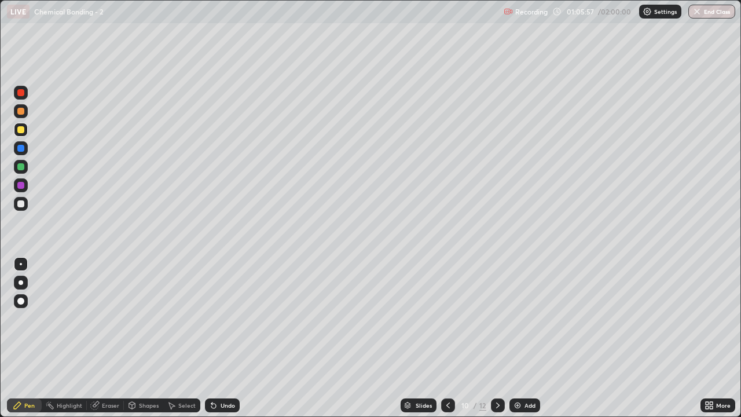
click at [497, 343] on div at bounding box center [498, 405] width 14 height 14
click at [450, 343] on div at bounding box center [448, 405] width 14 height 14
click at [500, 343] on icon at bounding box center [497, 405] width 9 height 9
click at [178, 343] on div "Select" at bounding box center [186, 405] width 17 height 6
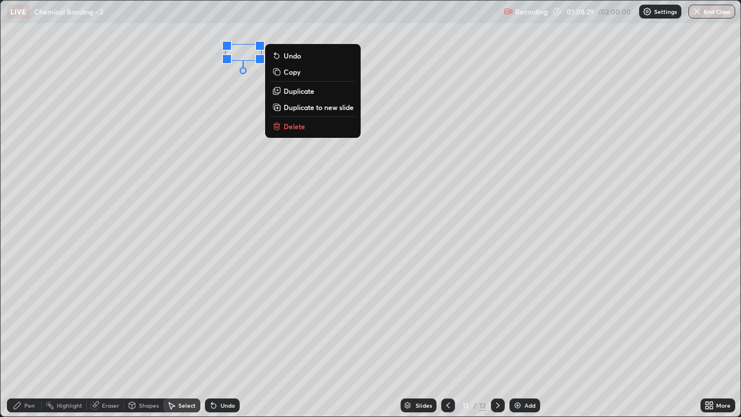
click at [295, 126] on p "Delete" at bounding box center [294, 126] width 21 height 9
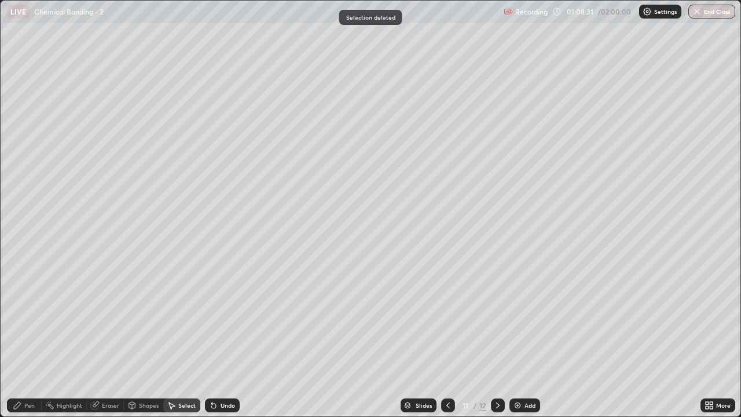
click at [34, 343] on div "Pen" at bounding box center [29, 405] width 10 height 6
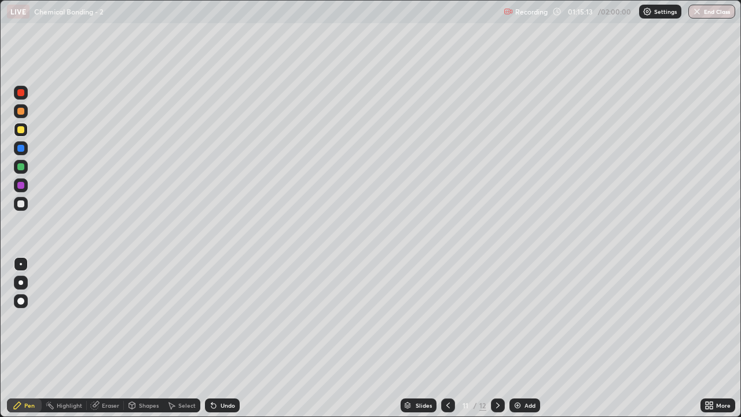
click at [495, 343] on icon at bounding box center [497, 405] width 9 height 9
click at [447, 343] on icon at bounding box center [448, 405] width 9 height 9
click at [180, 343] on div "Select" at bounding box center [186, 405] width 17 height 6
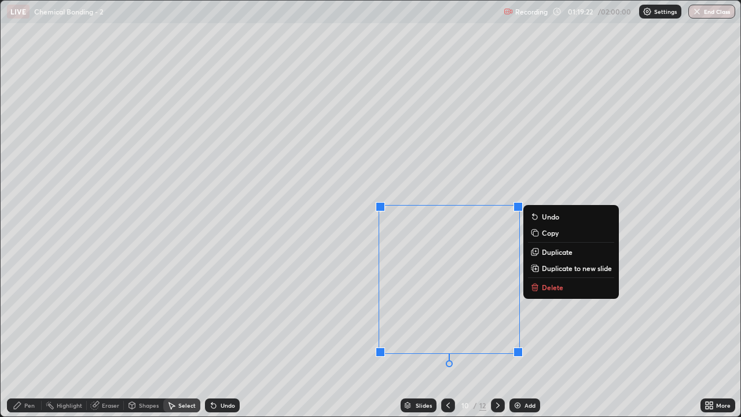
click at [545, 285] on p "Delete" at bounding box center [552, 287] width 21 height 9
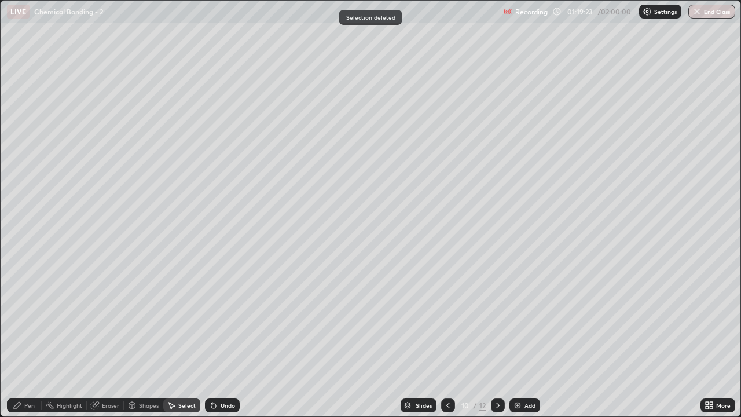
click at [27, 343] on div "Pen" at bounding box center [24, 405] width 35 height 14
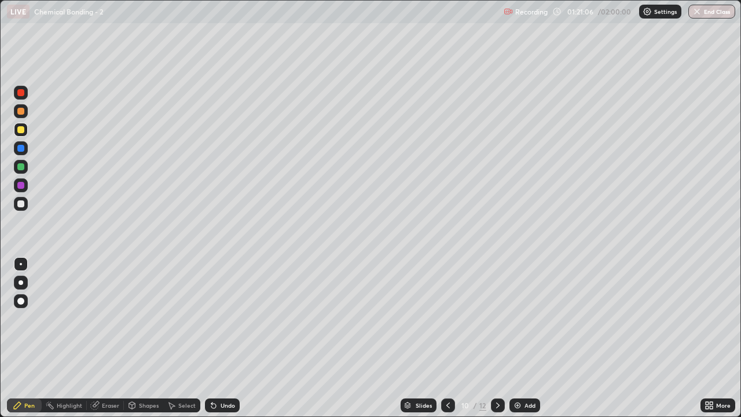
click at [497, 343] on div at bounding box center [498, 405] width 14 height 14
click at [496, 343] on div at bounding box center [498, 405] width 14 height 14
click at [496, 343] on icon at bounding box center [497, 405] width 3 height 6
click at [518, 343] on img at bounding box center [517, 405] width 9 height 9
click at [444, 343] on icon at bounding box center [448, 405] width 9 height 9
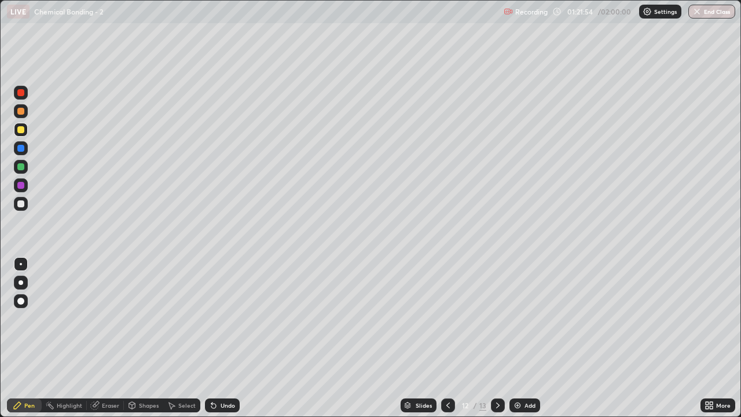
click at [497, 343] on icon at bounding box center [497, 405] width 9 height 9
click at [225, 343] on div "Undo" at bounding box center [228, 405] width 14 height 6
click at [224, 343] on div "Undo" at bounding box center [228, 405] width 14 height 6
click at [221, 343] on div "Undo" at bounding box center [228, 405] width 14 height 6
click at [22, 169] on div at bounding box center [20, 166] width 7 height 7
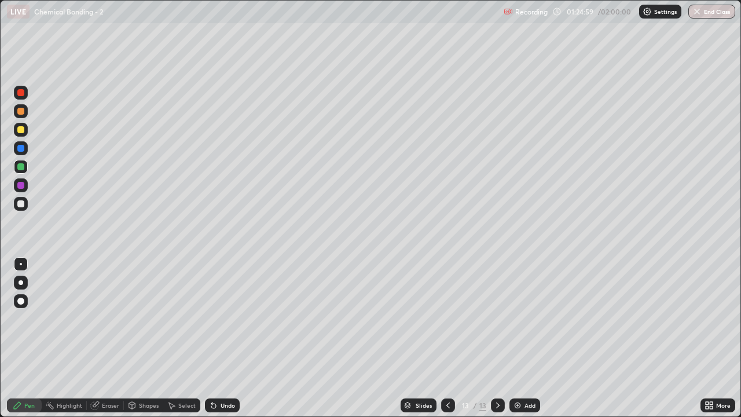
click at [22, 131] on div at bounding box center [20, 129] width 7 height 7
click at [23, 169] on div at bounding box center [20, 166] width 7 height 7
click at [180, 343] on div "Select" at bounding box center [186, 405] width 17 height 6
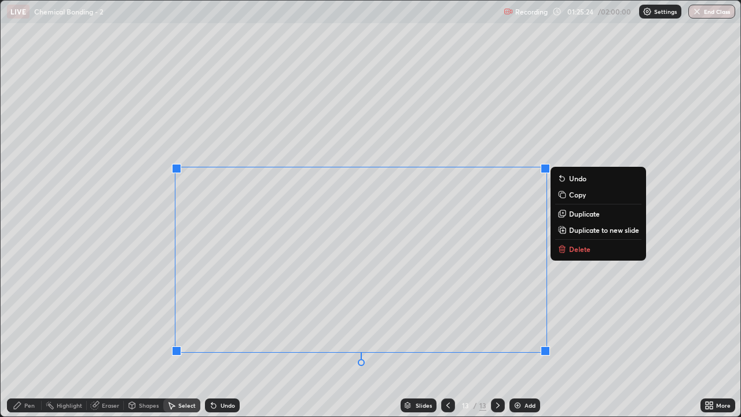
click at [600, 229] on p "Duplicate to new slide" at bounding box center [604, 229] width 70 height 9
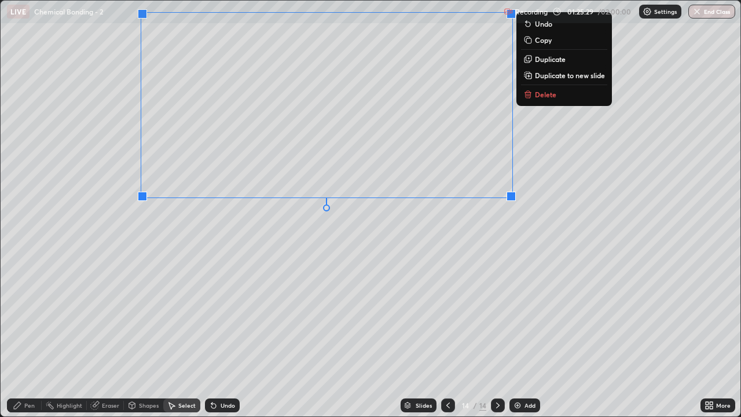
click at [310, 283] on div "0 ° Undo Copy Duplicate Duplicate to new slide Delete" at bounding box center [371, 209] width 740 height 416
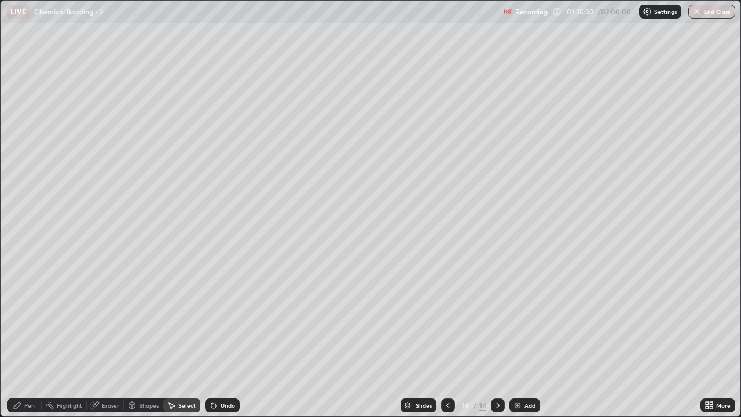
click at [109, 343] on div "Eraser" at bounding box center [105, 405] width 37 height 14
click at [27, 343] on div "Pen" at bounding box center [29, 405] width 10 height 6
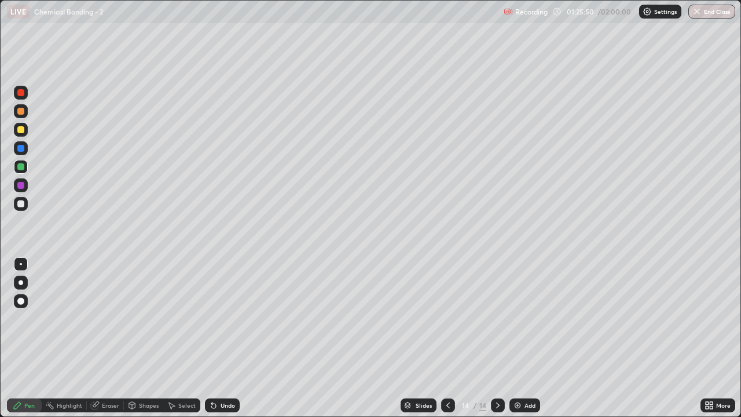
click at [22, 130] on div at bounding box center [20, 129] width 7 height 7
click at [225, 343] on div "Undo" at bounding box center [228, 405] width 14 height 6
click at [139, 343] on div "Shapes" at bounding box center [149, 405] width 20 height 6
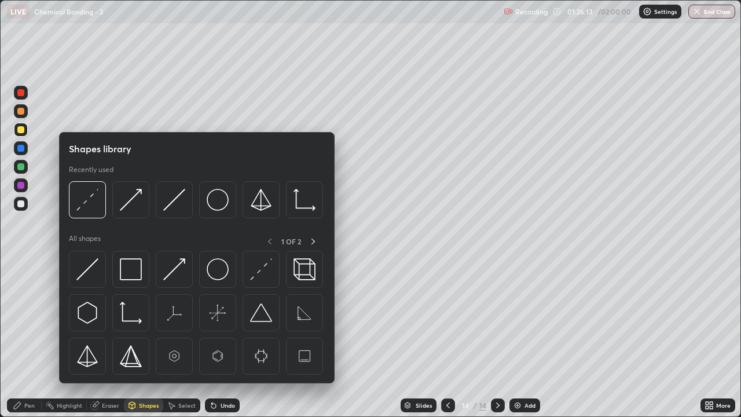
click at [184, 343] on div "Select" at bounding box center [181, 405] width 37 height 14
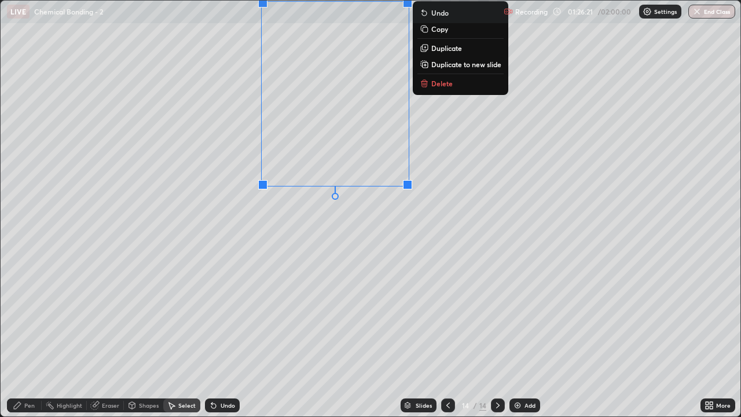
click at [253, 221] on div "0 ° Undo Copy Duplicate Duplicate to new slide Delete" at bounding box center [371, 209] width 740 height 416
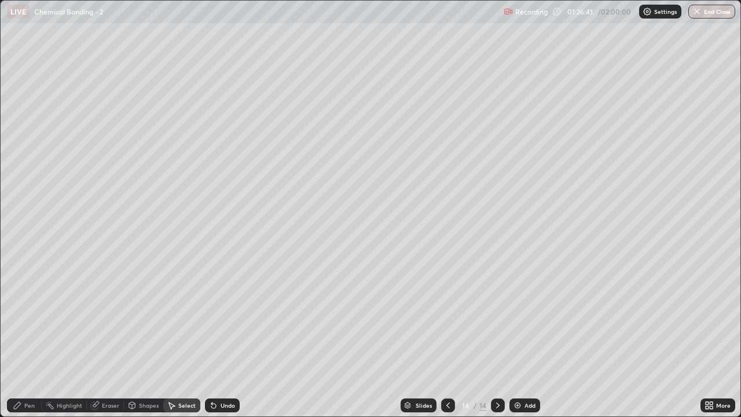
click at [215, 343] on icon at bounding box center [213, 405] width 9 height 9
click at [21, 343] on icon at bounding box center [17, 405] width 9 height 9
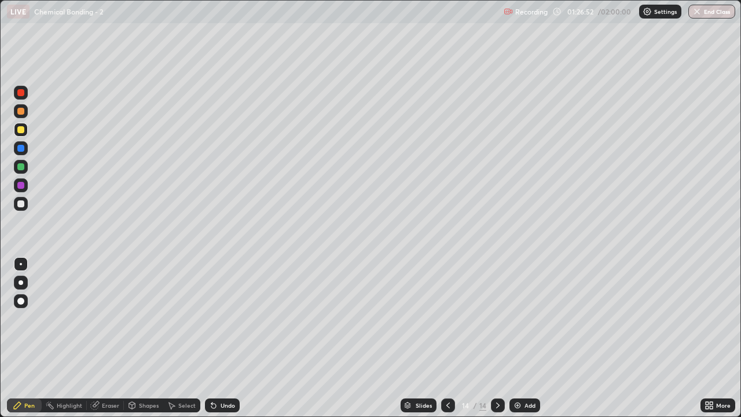
click at [21, 166] on div at bounding box center [20, 166] width 7 height 7
click at [26, 133] on div at bounding box center [21, 130] width 14 height 14
click at [221, 343] on div "Undo" at bounding box center [228, 405] width 14 height 6
click at [222, 343] on div "Undo" at bounding box center [228, 405] width 14 height 6
click at [221, 343] on div "Undo" at bounding box center [222, 405] width 35 height 14
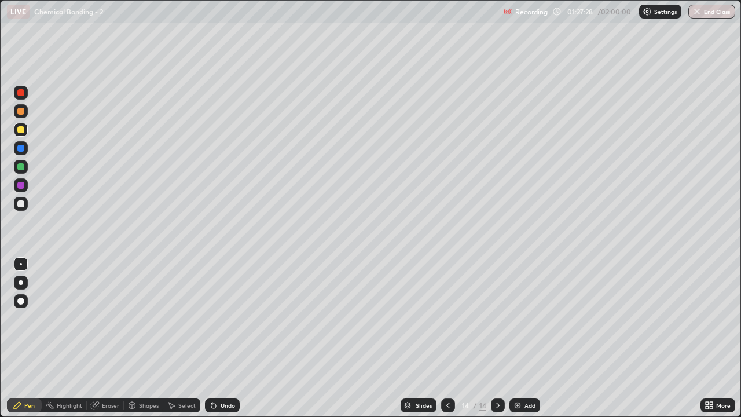
click at [219, 343] on div "Undo" at bounding box center [222, 405] width 35 height 14
click at [20, 167] on div at bounding box center [20, 166] width 7 height 7
click at [18, 166] on div at bounding box center [20, 166] width 7 height 7
click at [98, 343] on div "Eraser" at bounding box center [105, 405] width 37 height 14
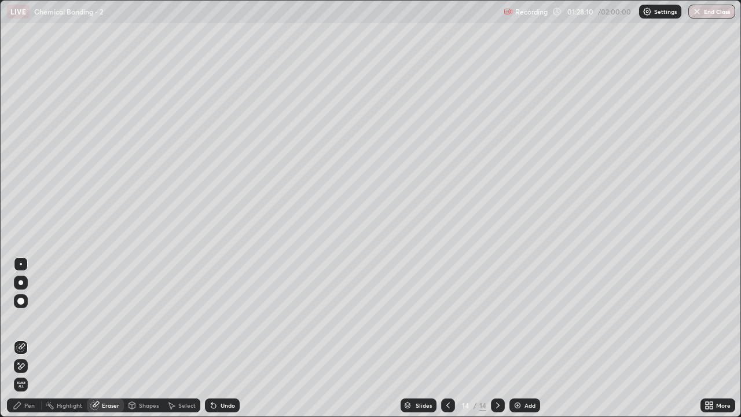
click at [64, 343] on div "Highlight" at bounding box center [69, 405] width 25 height 6
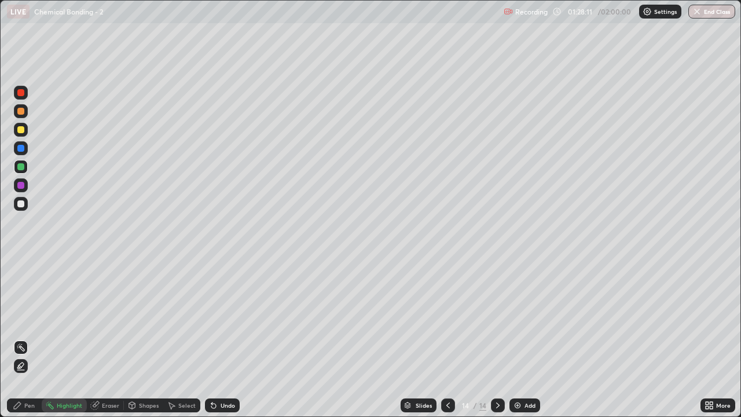
click at [19, 343] on rect at bounding box center [22, 349] width 6 height 6
click at [21, 343] on icon at bounding box center [20, 365] width 9 height 9
click at [25, 343] on div "Pen" at bounding box center [24, 405] width 35 height 14
click at [447, 343] on icon at bounding box center [448, 405] width 9 height 9
click at [503, 343] on div at bounding box center [498, 405] width 14 height 14
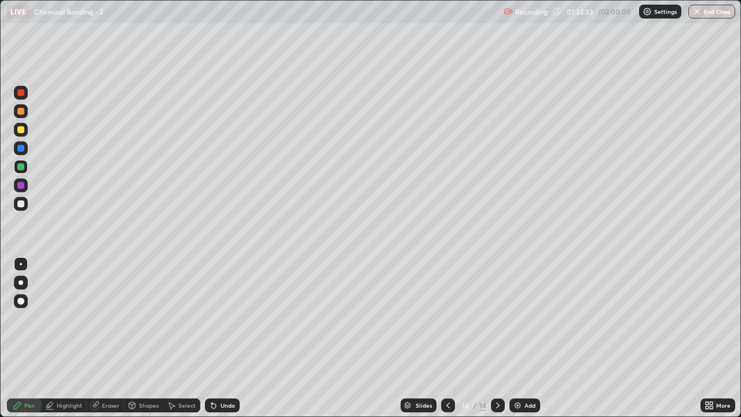
click at [503, 343] on div at bounding box center [498, 405] width 14 height 14
click at [525, 343] on div "Add" at bounding box center [530, 405] width 11 height 6
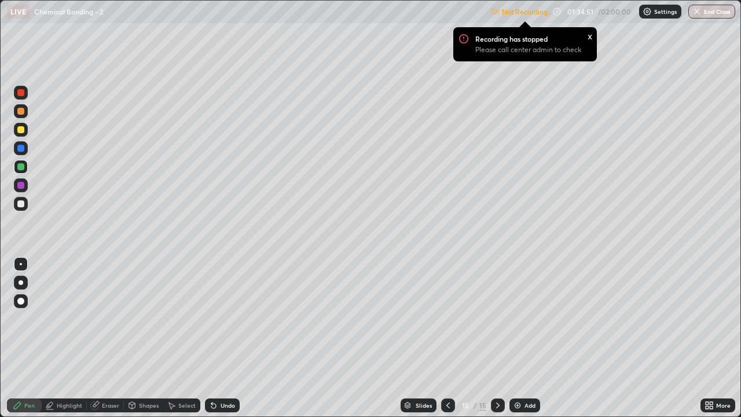
click at [656, 6] on div "Settings" at bounding box center [660, 12] width 42 height 14
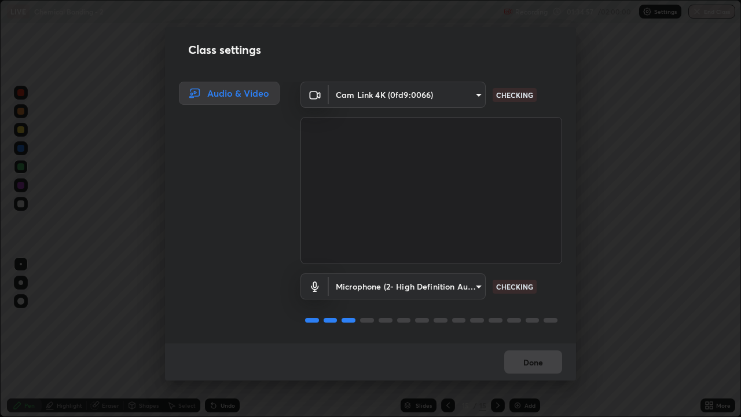
scroll to position [1, 0]
click at [518, 343] on button "Done" at bounding box center [533, 361] width 58 height 23
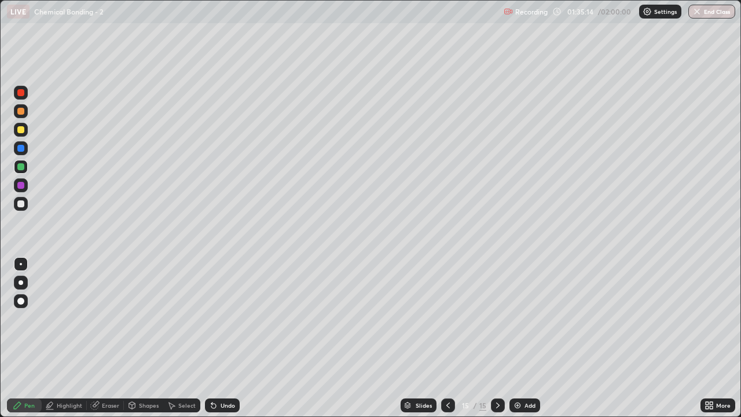
click at [221, 343] on div "Undo" at bounding box center [228, 405] width 14 height 6
click at [217, 343] on div "Undo" at bounding box center [222, 405] width 35 height 14
click at [451, 343] on icon at bounding box center [448, 405] width 9 height 9
click at [499, 343] on icon at bounding box center [497, 405] width 9 height 9
click at [497, 343] on icon at bounding box center [497, 405] width 3 height 6
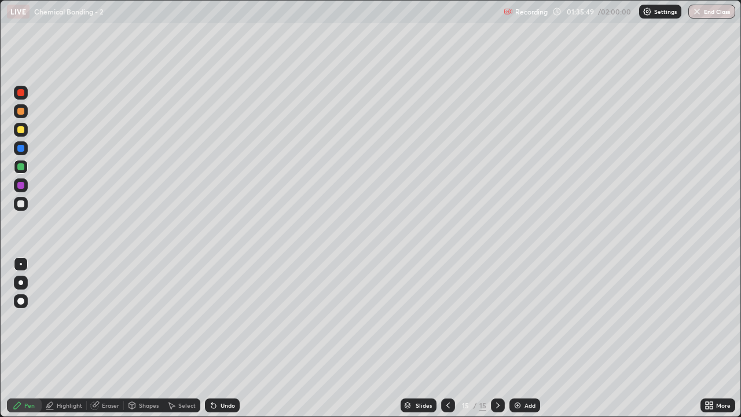
click at [499, 343] on div at bounding box center [498, 405] width 14 height 23
click at [467, 343] on div "15" at bounding box center [466, 405] width 12 height 7
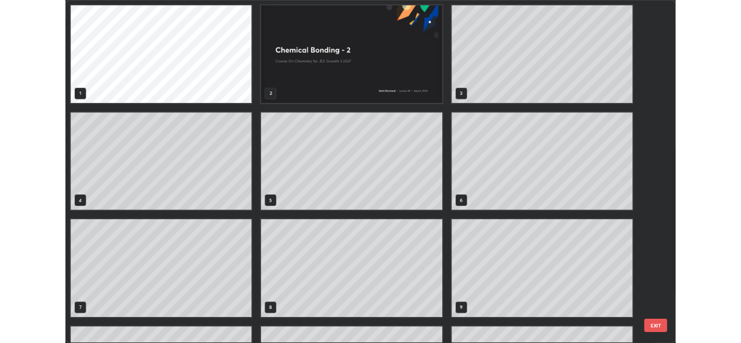
scroll to position [412, 734]
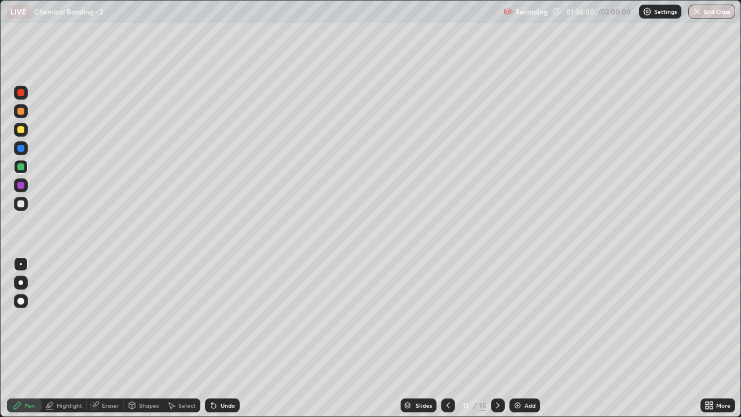
click at [497, 343] on icon at bounding box center [497, 405] width 9 height 9
click at [501, 343] on div at bounding box center [498, 405] width 14 height 14
click at [497, 343] on icon at bounding box center [497, 405] width 9 height 9
click at [708, 343] on icon at bounding box center [707, 407] width 3 height 3
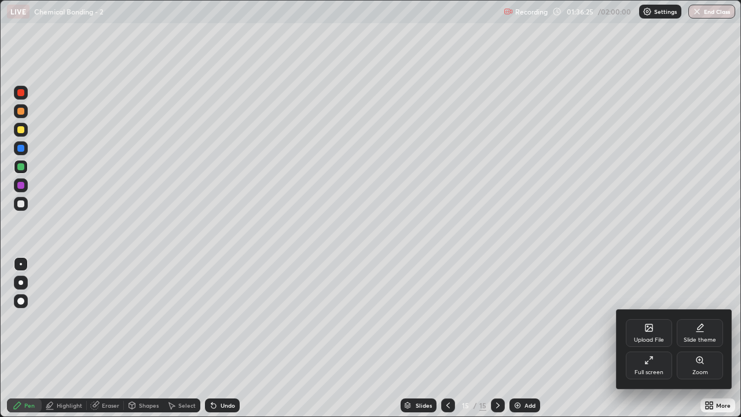
click at [653, 343] on div "Full screen" at bounding box center [649, 365] width 46 height 28
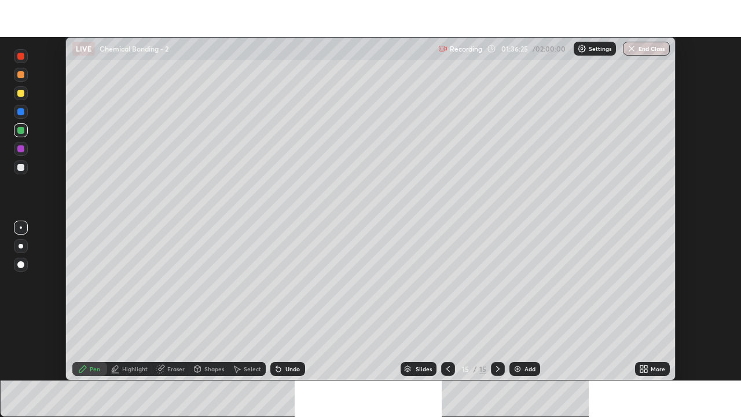
scroll to position [57561, 57163]
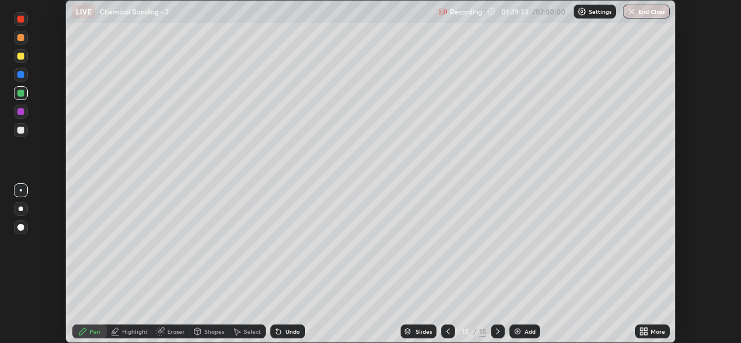
click at [657, 331] on div "More" at bounding box center [658, 332] width 14 height 6
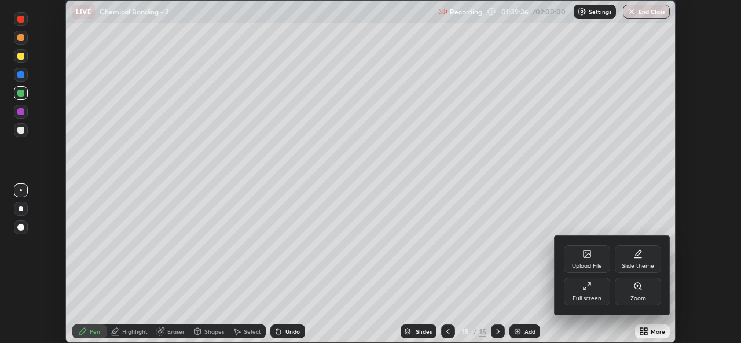
click at [584, 300] on div "Full screen" at bounding box center [587, 299] width 29 height 6
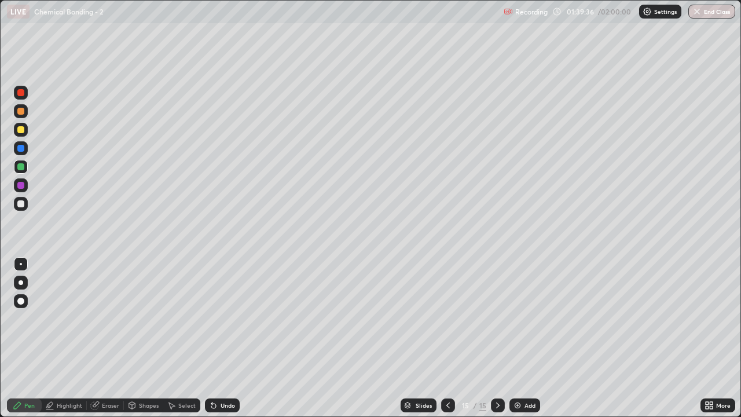
scroll to position [417, 741]
click at [496, 343] on icon at bounding box center [497, 405] width 9 height 9
click at [525, 343] on div "Add" at bounding box center [530, 405] width 11 height 6
click at [24, 131] on div at bounding box center [20, 129] width 7 height 7
click at [222, 343] on div "Undo" at bounding box center [228, 405] width 14 height 6
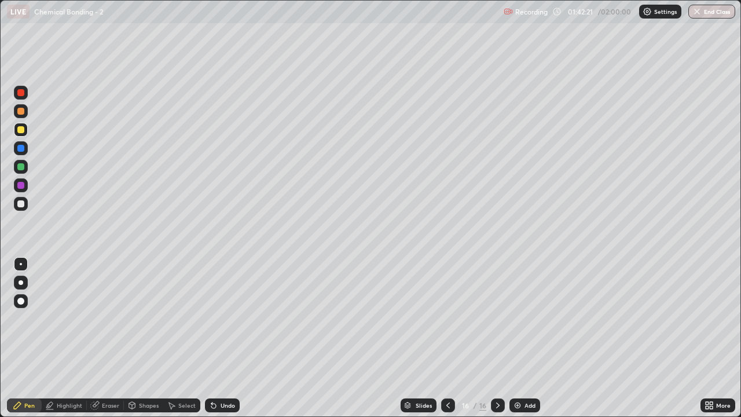
click at [224, 343] on div "Undo" at bounding box center [228, 405] width 14 height 6
click at [217, 343] on div "Undo" at bounding box center [222, 405] width 35 height 14
click at [221, 343] on div "Undo" at bounding box center [228, 405] width 14 height 6
click at [526, 343] on div "Add" at bounding box center [530, 405] width 11 height 6
click at [447, 343] on icon at bounding box center [448, 405] width 9 height 9
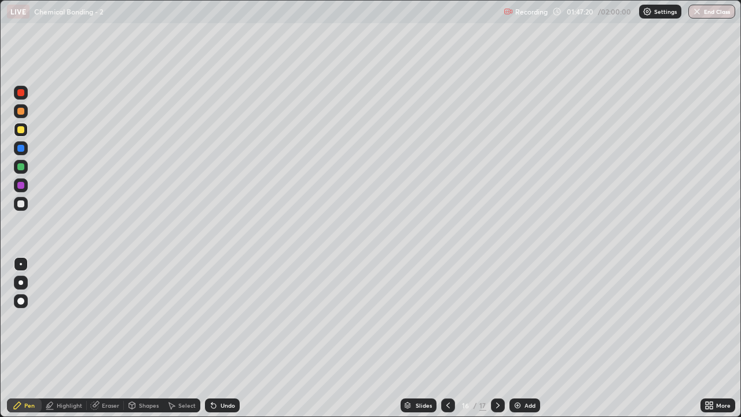
click at [497, 343] on icon at bounding box center [497, 405] width 9 height 9
click at [224, 343] on div "Undo" at bounding box center [228, 405] width 14 height 6
click at [496, 343] on icon at bounding box center [497, 405] width 9 height 9
click at [525, 343] on div "Add" at bounding box center [530, 405] width 11 height 6
click at [226, 343] on div "Undo" at bounding box center [222, 405] width 35 height 14
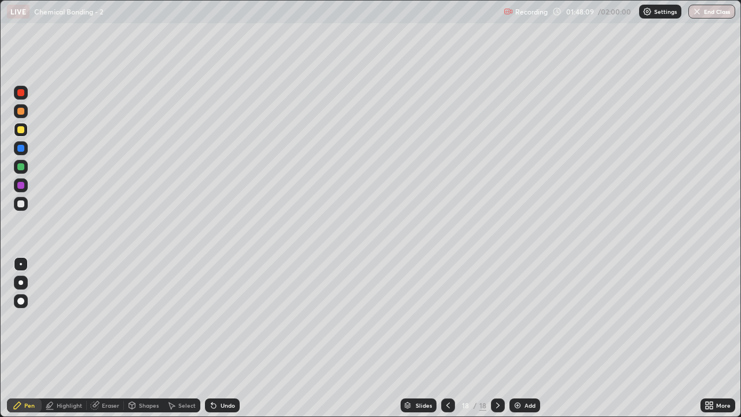
click at [226, 343] on div "Undo" at bounding box center [222, 405] width 35 height 14
click at [225, 343] on div "Undo" at bounding box center [222, 405] width 35 height 14
click at [448, 343] on icon at bounding box center [448, 405] width 9 height 9
click at [497, 343] on div at bounding box center [498, 405] width 14 height 14
click at [19, 168] on div at bounding box center [20, 166] width 7 height 7
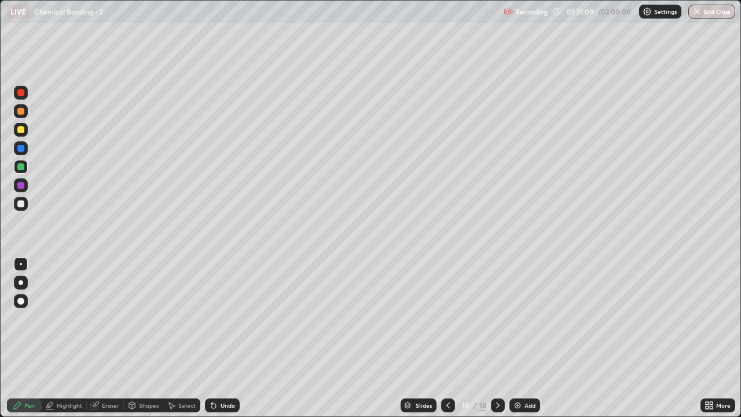
click at [221, 343] on div "Undo" at bounding box center [228, 405] width 14 height 6
click at [219, 343] on div "Undo" at bounding box center [222, 405] width 35 height 14
click at [497, 343] on icon at bounding box center [497, 405] width 9 height 9
click at [517, 343] on img at bounding box center [517, 405] width 9 height 9
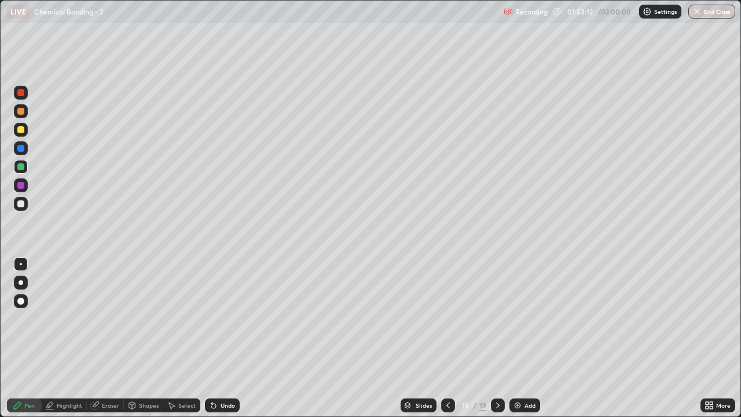
click at [19, 131] on div at bounding box center [20, 129] width 7 height 7
click at [226, 343] on div "Undo" at bounding box center [228, 405] width 14 height 6
click at [229, 343] on div "Undo" at bounding box center [228, 405] width 14 height 6
click at [228, 343] on div "Undo" at bounding box center [228, 405] width 14 height 6
click at [224, 343] on div "Undo" at bounding box center [228, 405] width 14 height 6
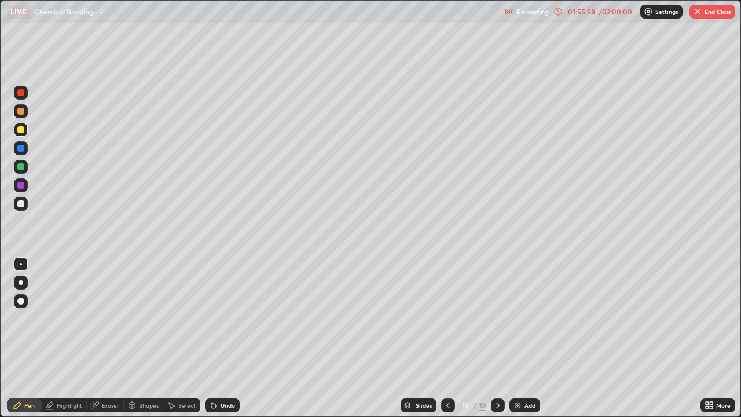
click at [452, 343] on div at bounding box center [448, 405] width 14 height 14
click at [497, 343] on icon at bounding box center [497, 405] width 9 height 9
click at [74, 343] on div "Highlight" at bounding box center [64, 405] width 45 height 14
click at [101, 343] on div "Eraser" at bounding box center [105, 405] width 37 height 14
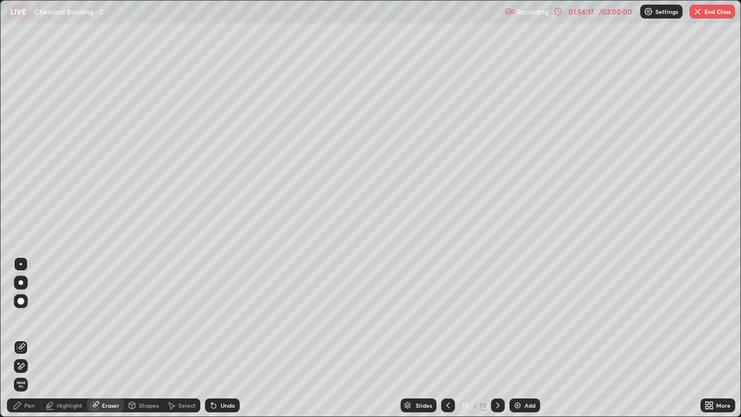
click at [112, 343] on div "Eraser" at bounding box center [110, 405] width 17 height 6
click at [146, 343] on div "Shapes" at bounding box center [149, 405] width 20 height 6
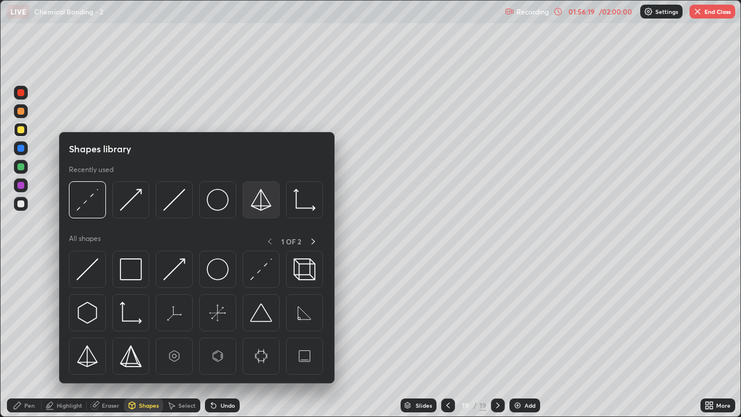
click at [257, 203] on img at bounding box center [261, 200] width 22 height 22
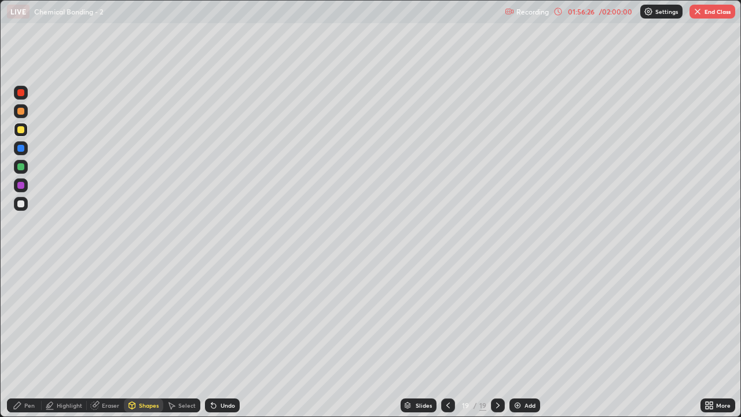
click at [30, 343] on div "Pen" at bounding box center [29, 405] width 10 height 6
click at [20, 130] on div at bounding box center [20, 129] width 7 height 7
click at [525, 343] on div "Add" at bounding box center [530, 405] width 11 height 6
click at [223, 343] on div "Undo" at bounding box center [222, 405] width 35 height 14
click at [221, 343] on div "Undo" at bounding box center [228, 405] width 14 height 6
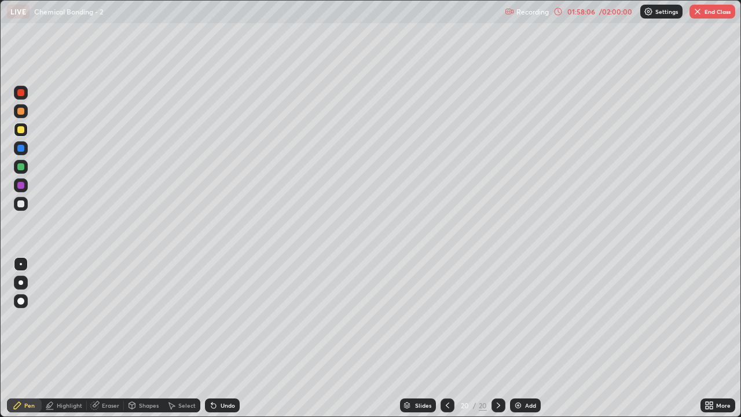
click at [219, 343] on div "Undo" at bounding box center [222, 405] width 35 height 14
click at [227, 343] on div "Undo" at bounding box center [228, 405] width 14 height 6
click at [229, 343] on div "Undo" at bounding box center [228, 405] width 14 height 6
click at [233, 343] on div "Undo" at bounding box center [228, 405] width 14 height 6
click at [446, 343] on icon at bounding box center [447, 405] width 9 height 9
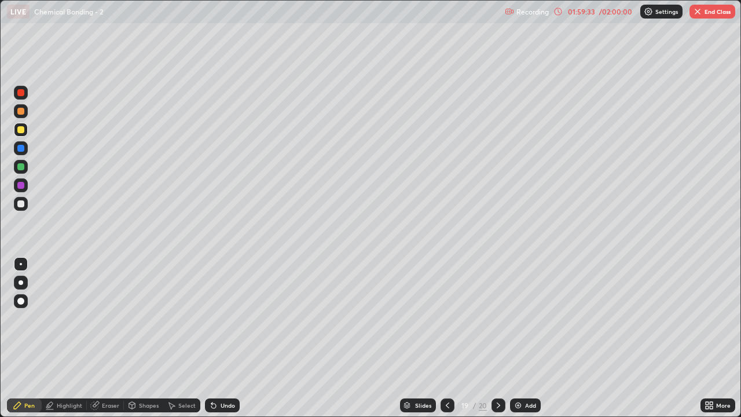
click at [721, 7] on button "End Class" at bounding box center [713, 12] width 46 height 14
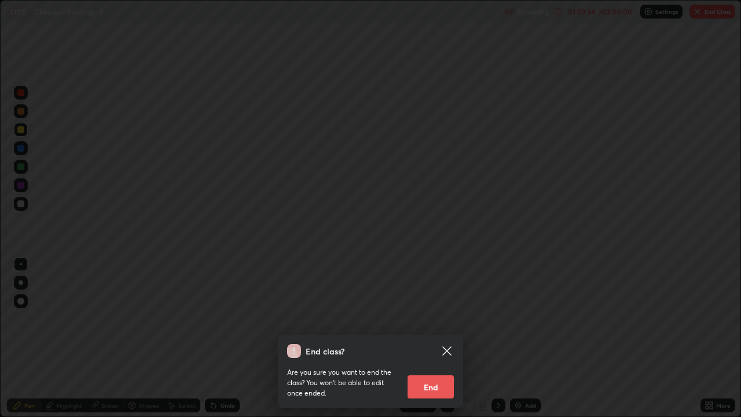
click at [431, 343] on button "End" at bounding box center [431, 386] width 46 height 23
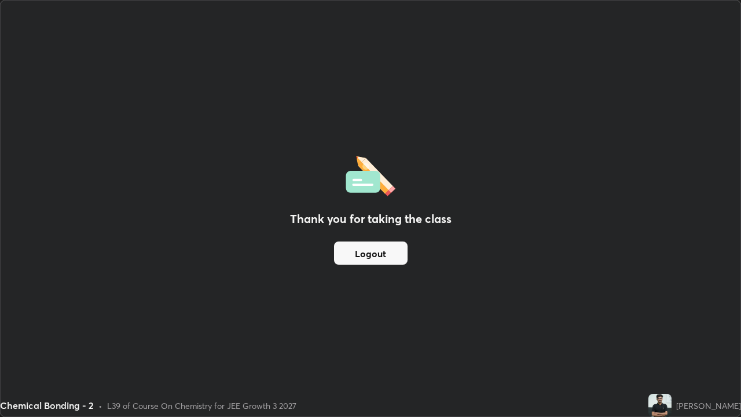
click at [358, 250] on button "Logout" at bounding box center [371, 252] width 74 height 23
